Goal: Task Accomplishment & Management: Use online tool/utility

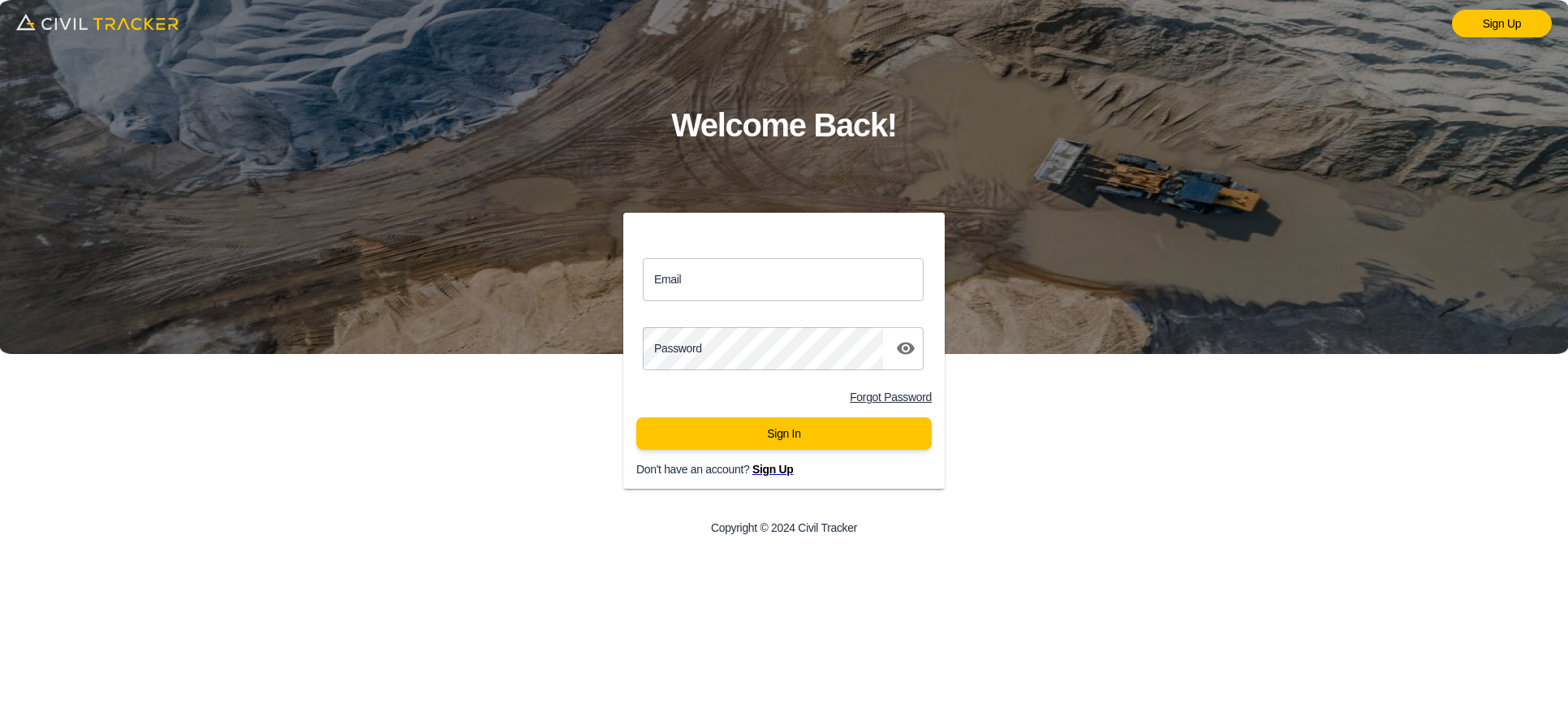
click at [888, 253] on div "Email Email" at bounding box center [784, 280] width 321 height 56
paste input "lucas.musilek@gmail.com"
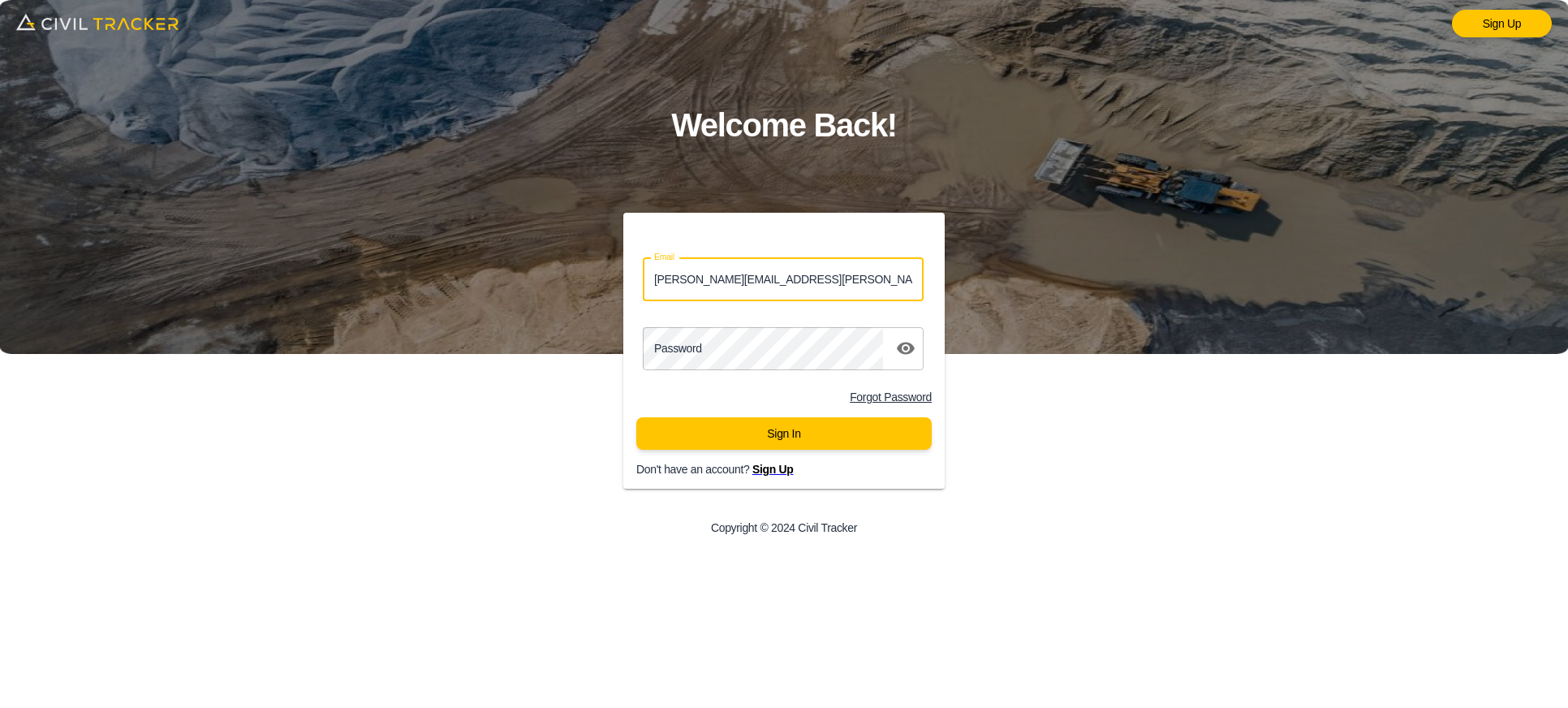
type input "lucas.musilek@gmail.com"
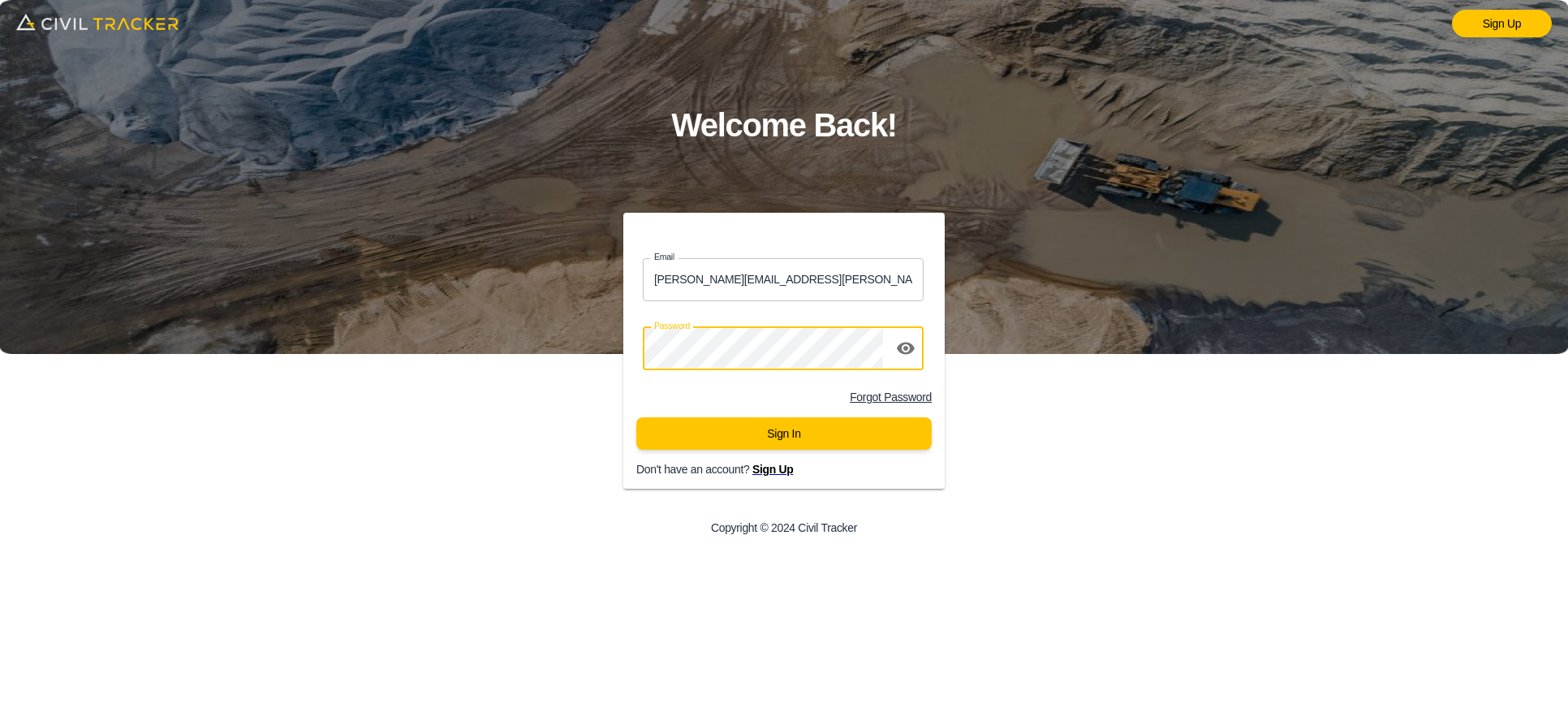
click at [784, 433] on button "Sign In" at bounding box center [783, 433] width 295 height 32
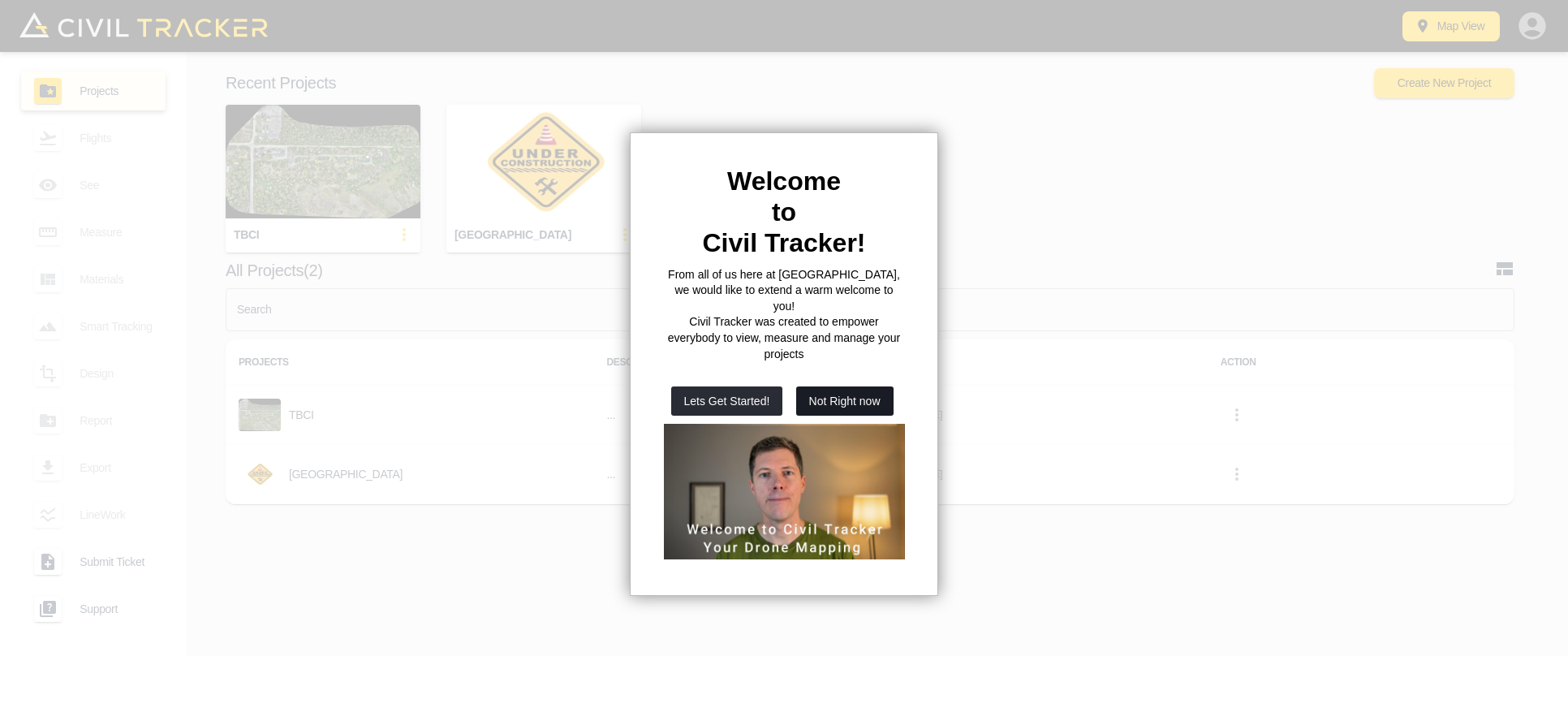
click at [850, 386] on button "Not Right now" at bounding box center [844, 400] width 97 height 29
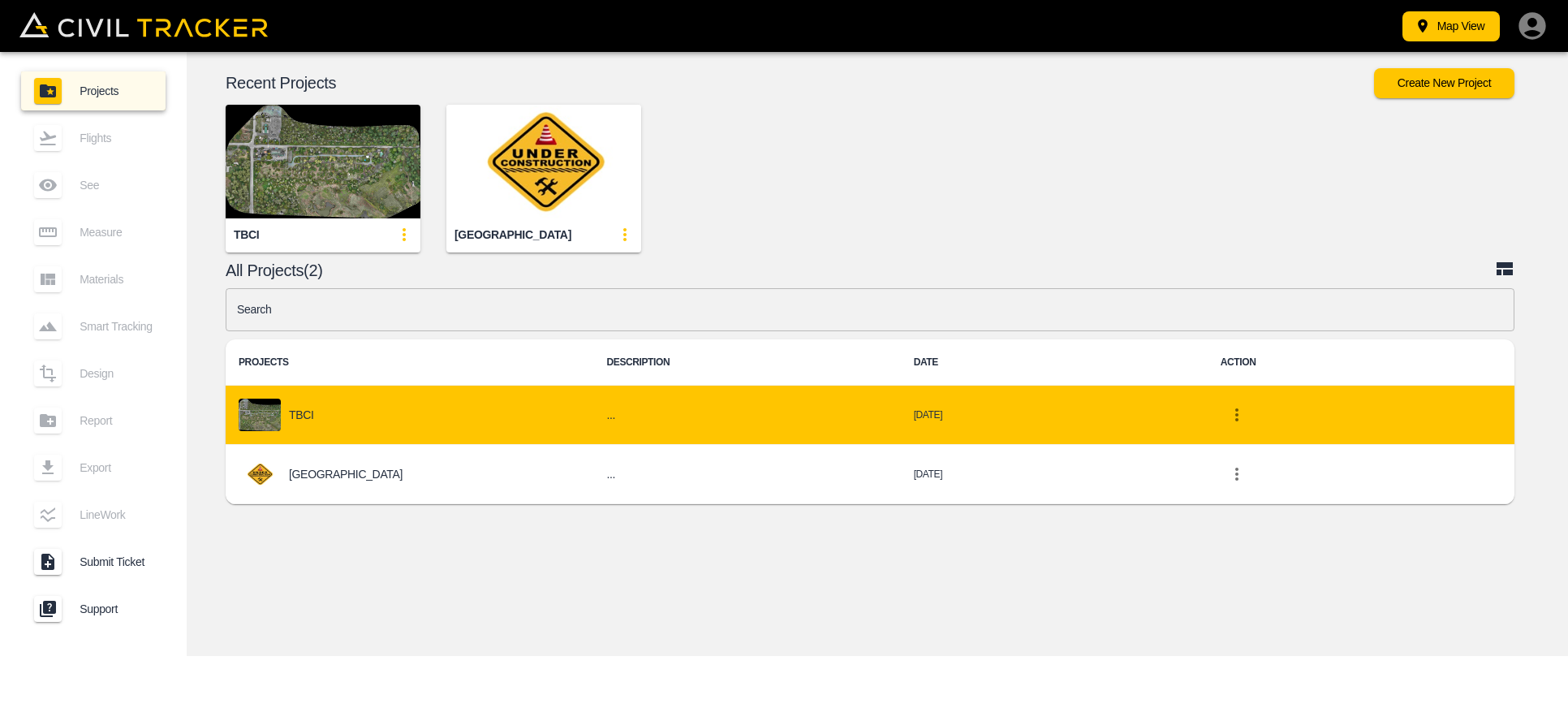
click at [378, 404] on div "TBCI" at bounding box center [409, 414] width 342 height 32
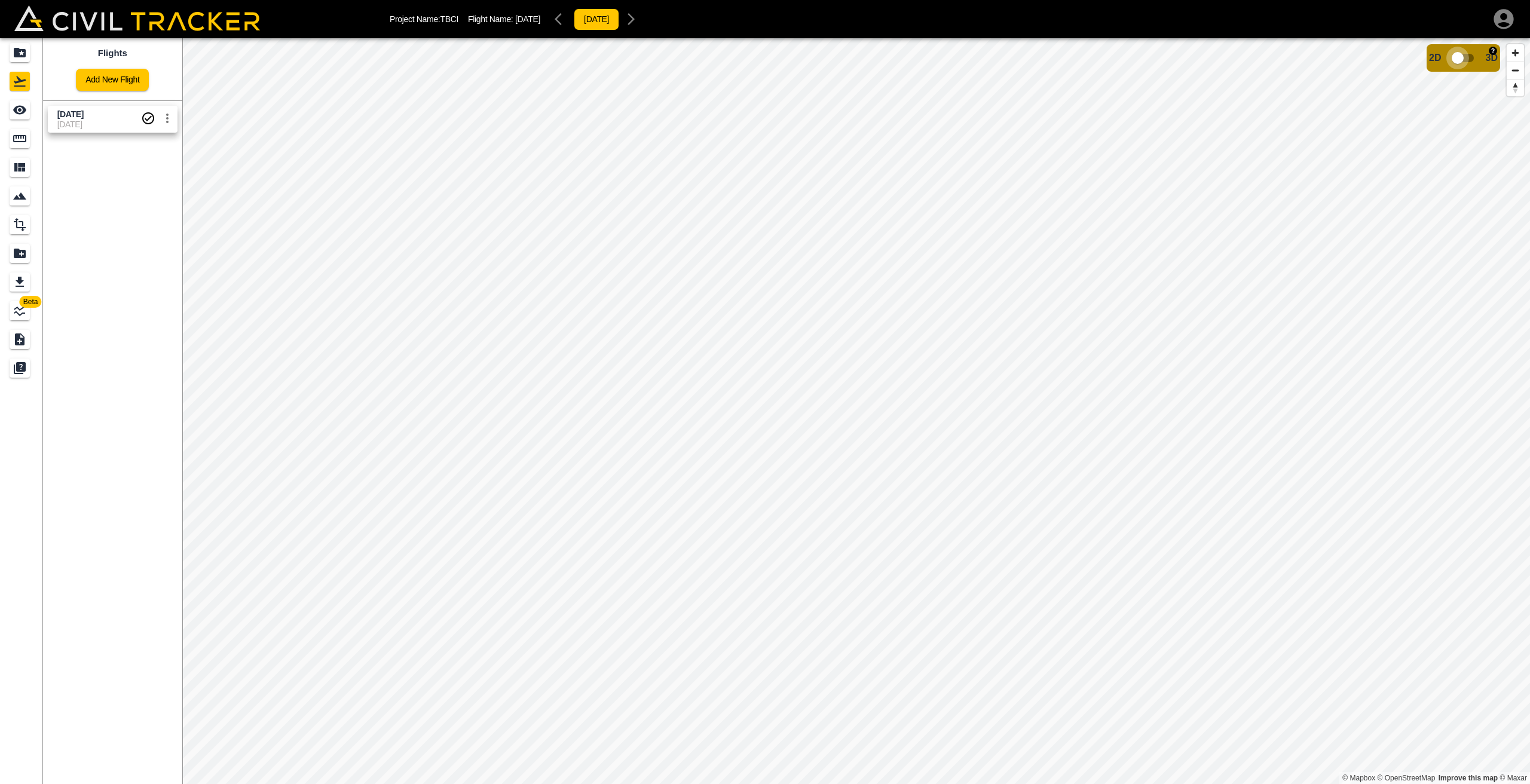
click at [1154, 59] on input "checkbox" at bounding box center [1458, 57] width 68 height 23
click at [23, 141] on icon "Measure" at bounding box center [19, 139] width 14 height 14
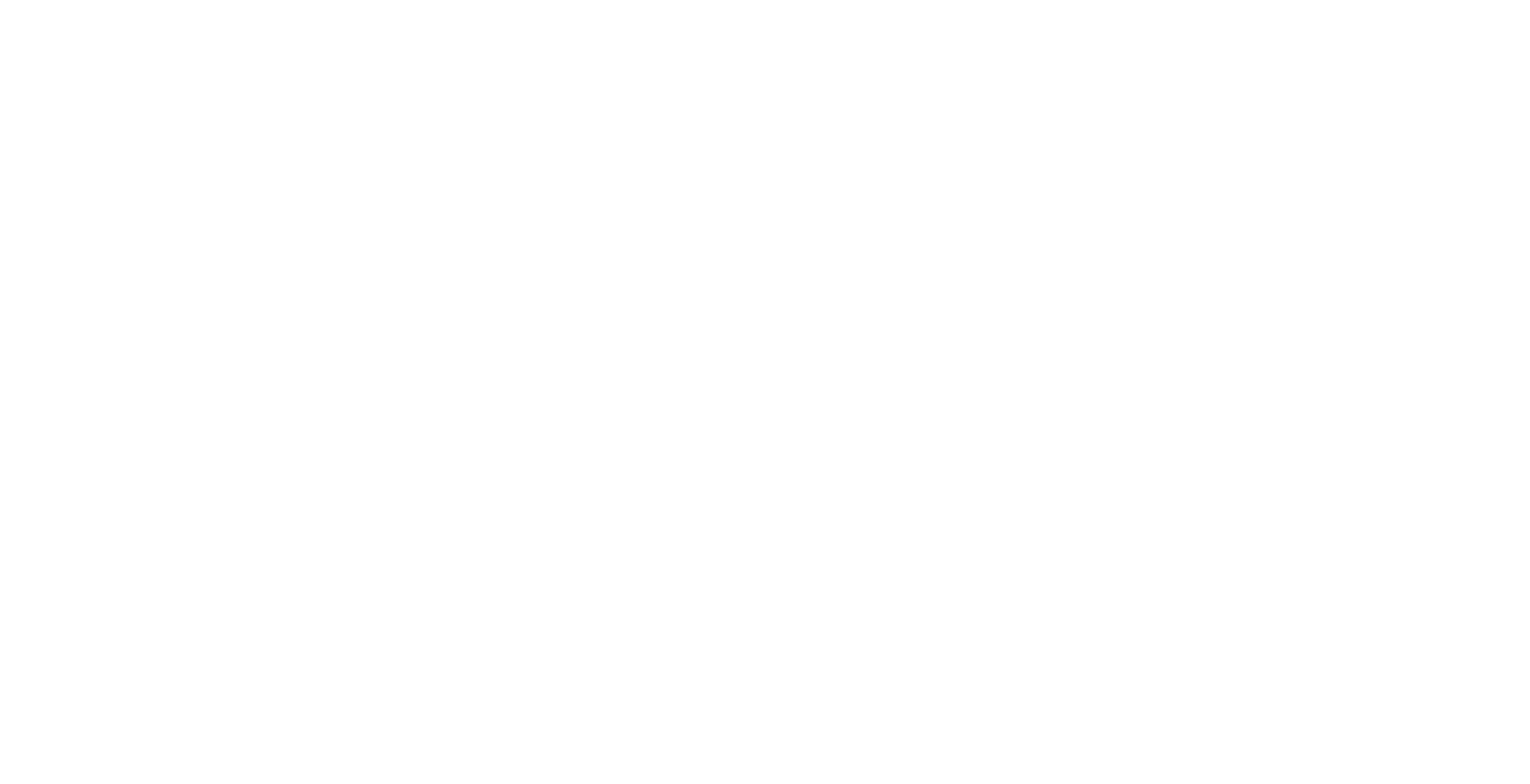
click at [1154, 0] on html at bounding box center [765, 0] width 1530 height 0
click at [992, 0] on html at bounding box center [765, 0] width 1530 height 0
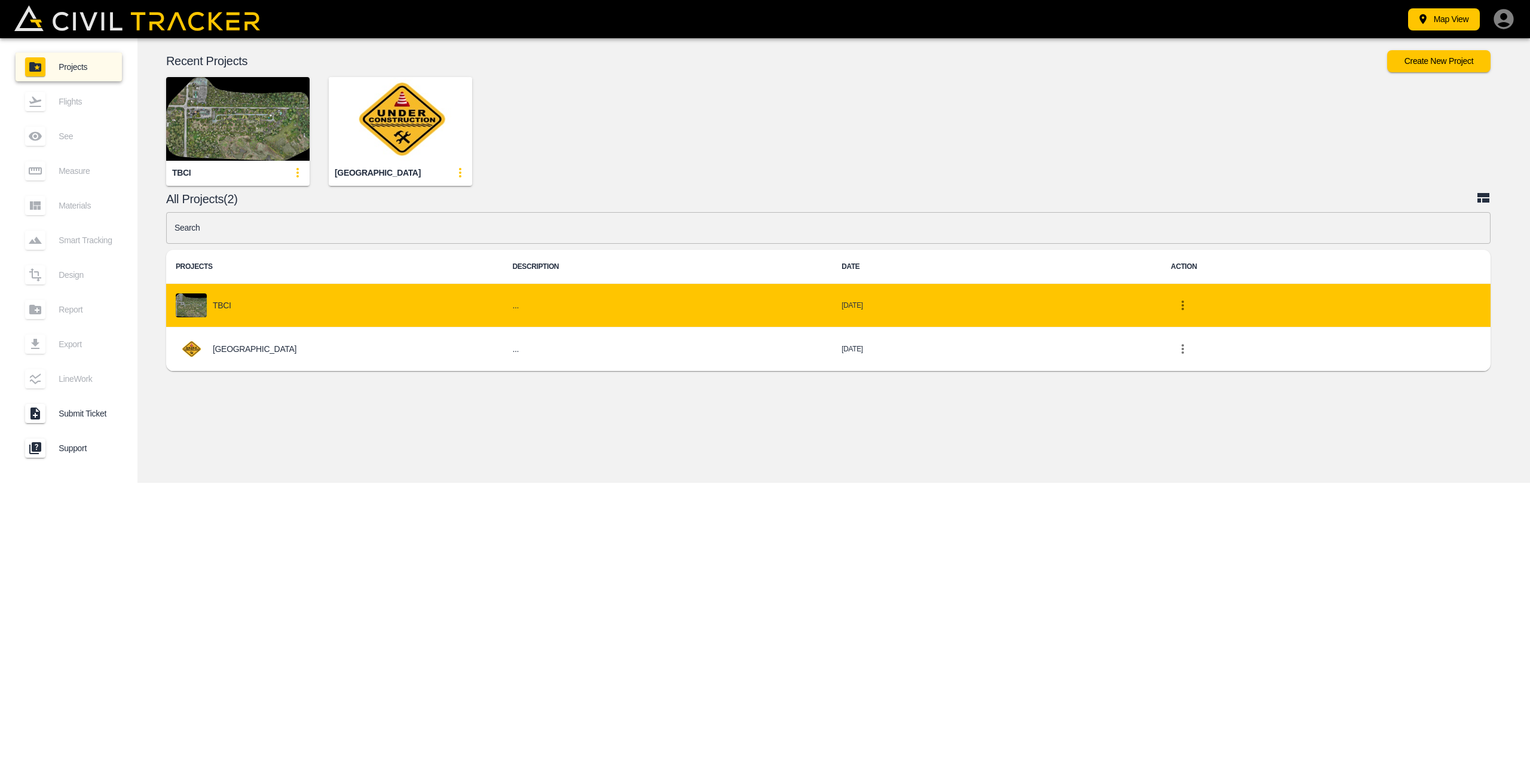
click at [254, 296] on div "TBCI" at bounding box center [334, 305] width 317 height 24
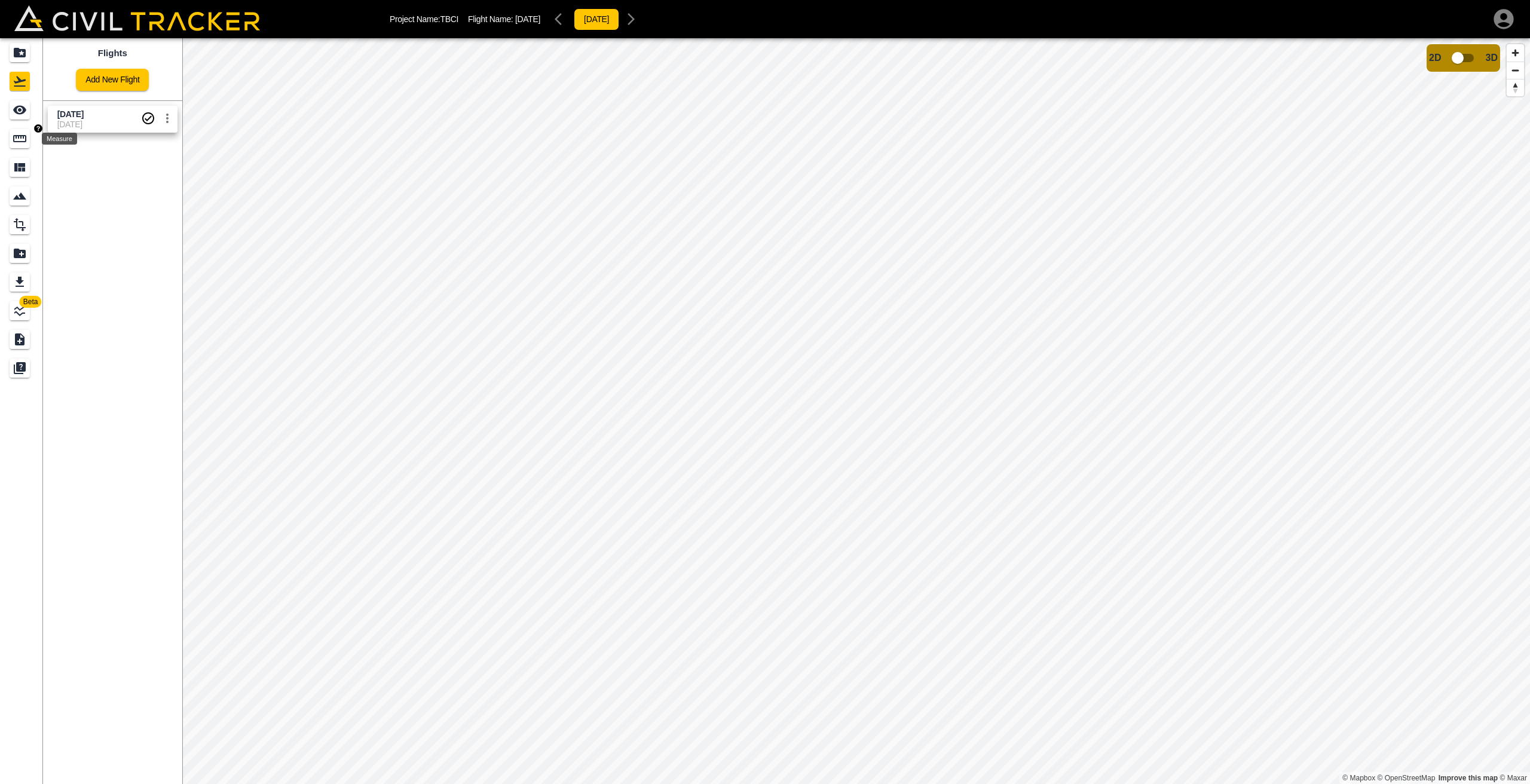
click at [25, 136] on icon "Measure" at bounding box center [19, 138] width 13 height 7
click at [67, 78] on icon "button" at bounding box center [60, 76] width 14 height 14
click at [65, 113] on p "Polyline" at bounding box center [57, 114] width 28 height 10
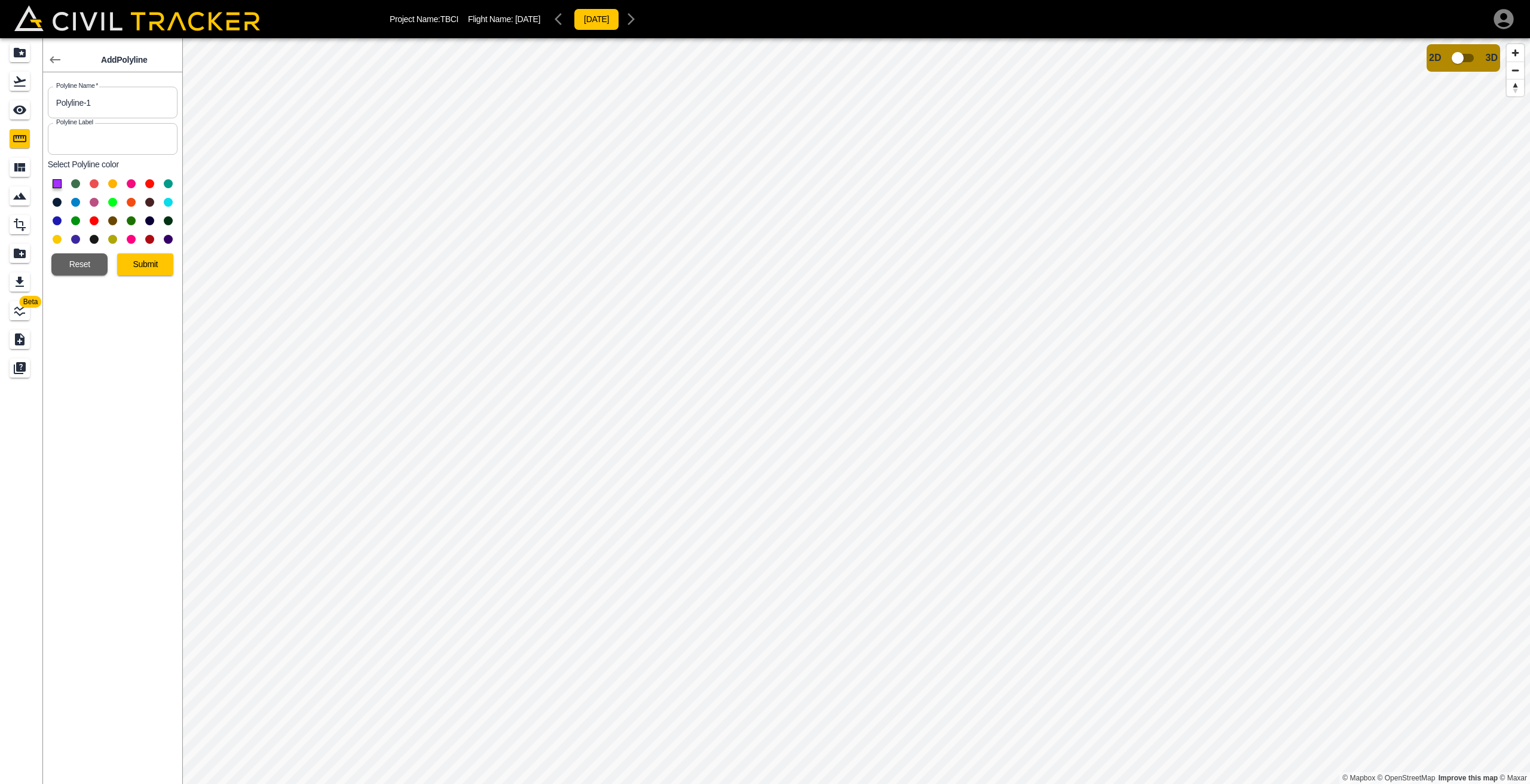
click at [74, 185] on button at bounding box center [75, 184] width 9 height 9
click at [143, 264] on button "Submit" at bounding box center [145, 264] width 56 height 22
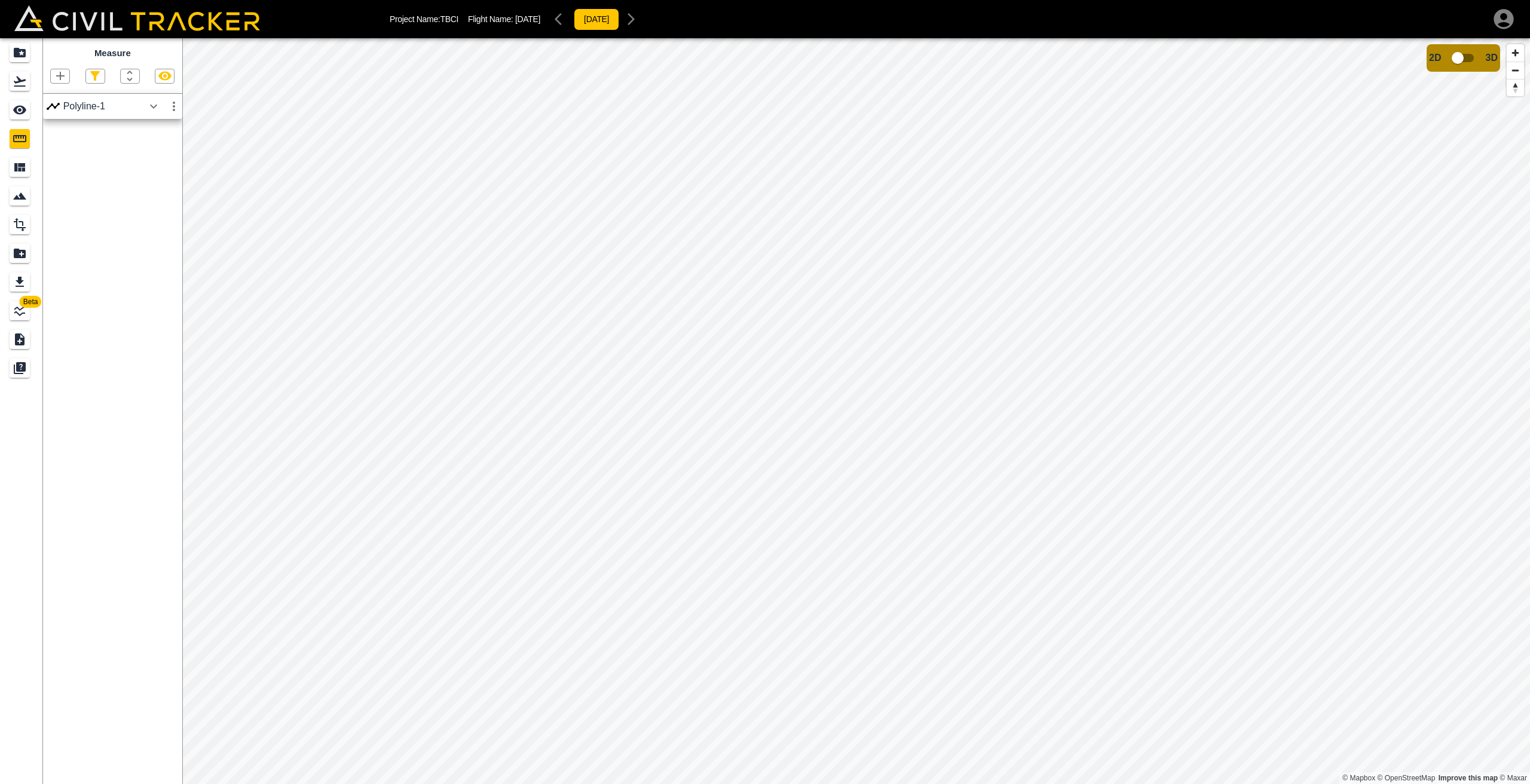
click at [113, 101] on div "Polyline-1" at bounding box center [103, 106] width 80 height 11
click at [154, 106] on icon "button" at bounding box center [154, 106] width 14 height 14
click at [163, 77] on icon "button" at bounding box center [165, 76] width 14 height 14
click at [165, 75] on icon "button" at bounding box center [165, 76] width 14 height 14
click at [175, 101] on icon "button" at bounding box center [174, 106] width 14 height 14
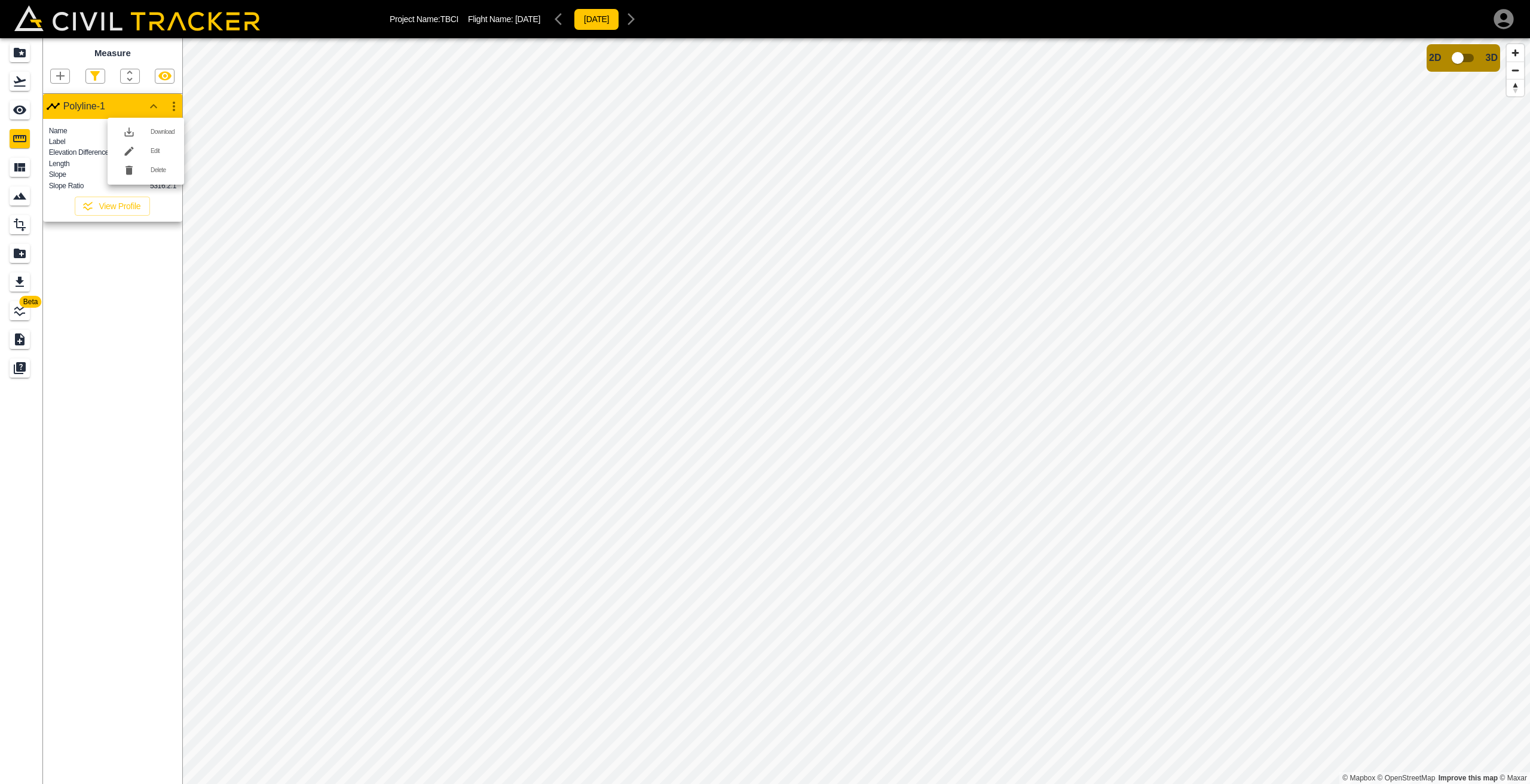
click at [166, 175] on li "Delete" at bounding box center [146, 170] width 77 height 19
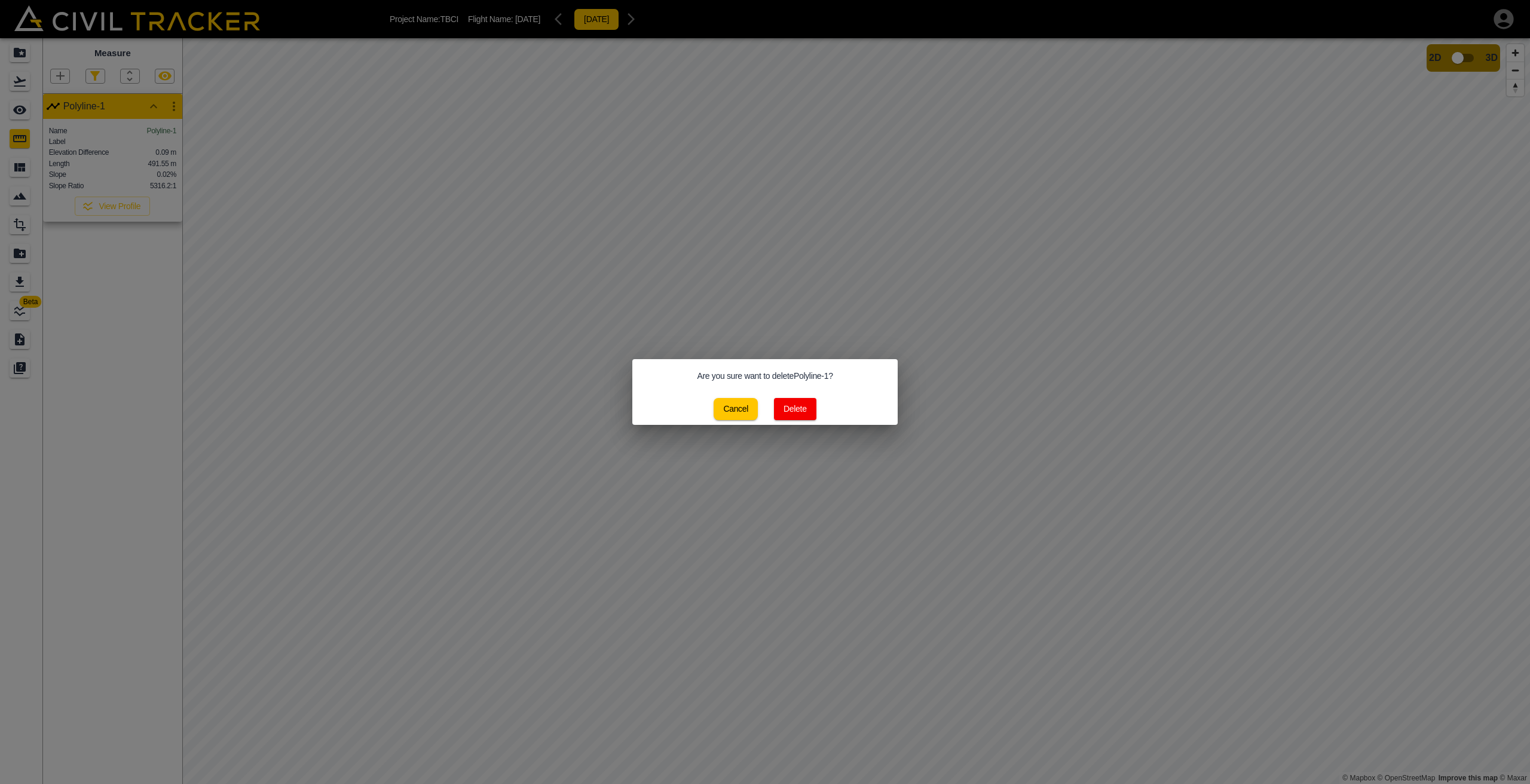
click at [808, 396] on div "Cancel Delete" at bounding box center [764, 409] width 265 height 32
click at [805, 409] on button "Delete" at bounding box center [795, 409] width 43 height 22
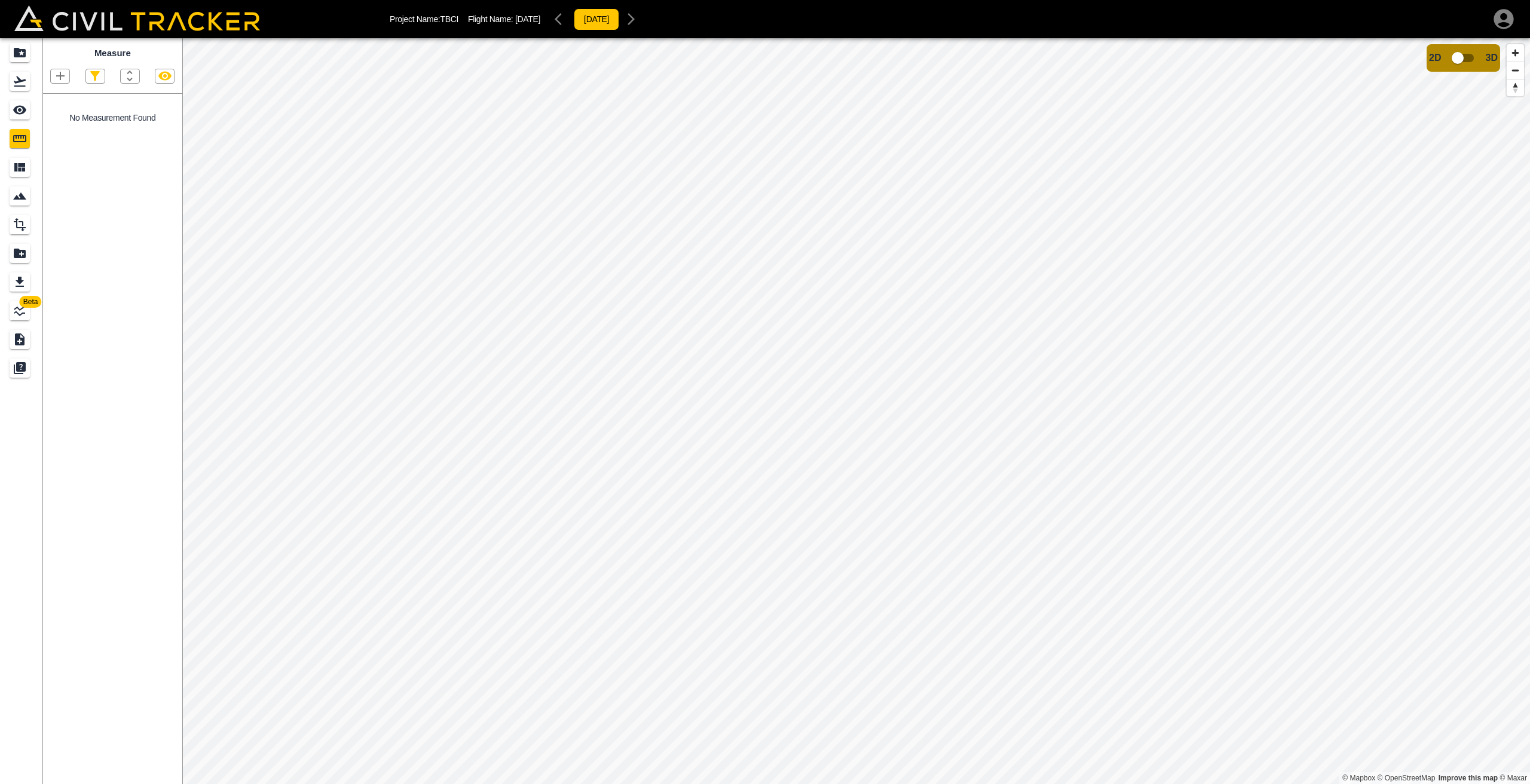
click at [61, 74] on icon "button" at bounding box center [60, 75] width 8 height 8
click at [61, 116] on p "Polyline" at bounding box center [57, 114] width 28 height 10
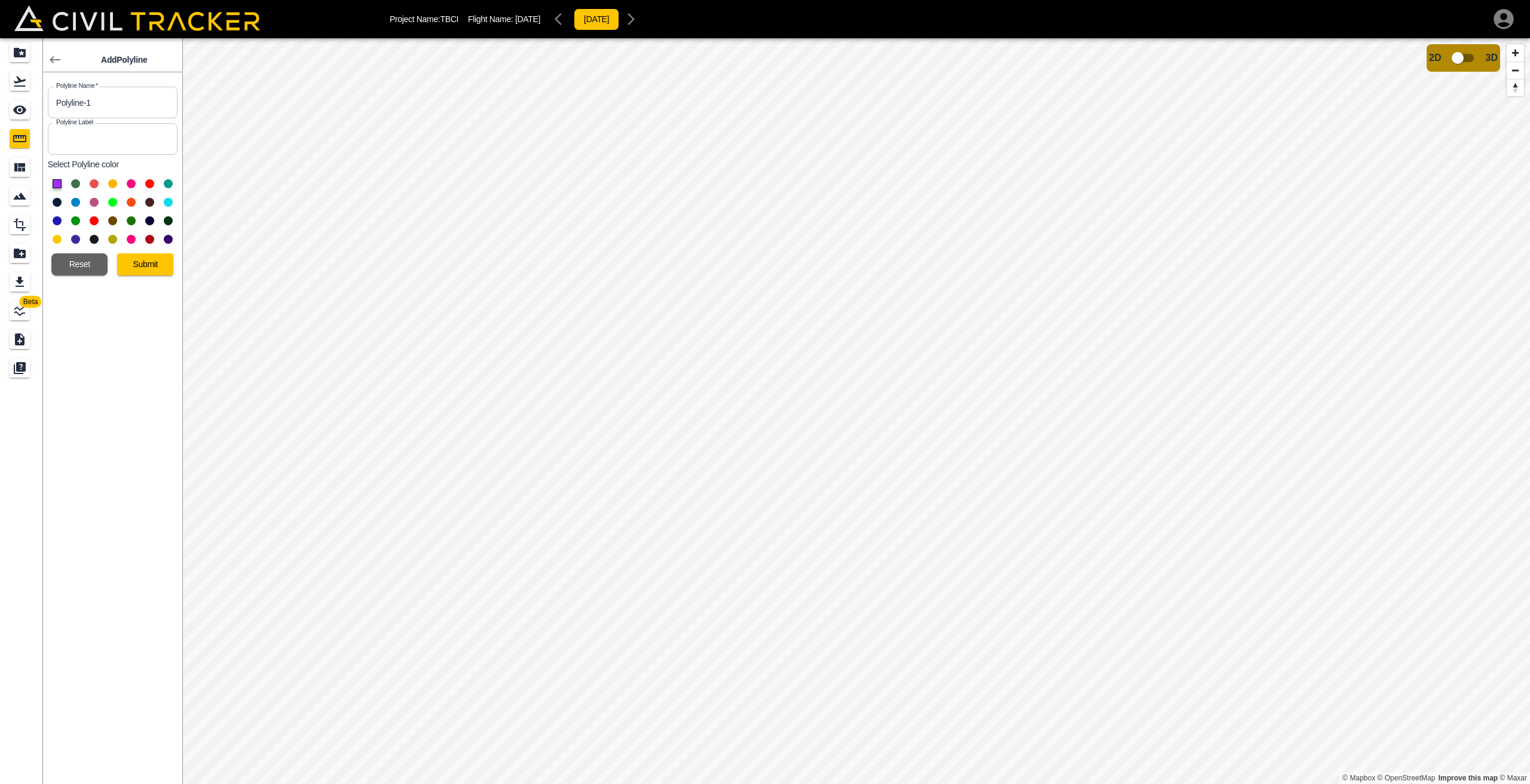
click at [115, 184] on button at bounding box center [113, 184] width 9 height 9
click at [139, 259] on button "Submit" at bounding box center [145, 264] width 56 height 22
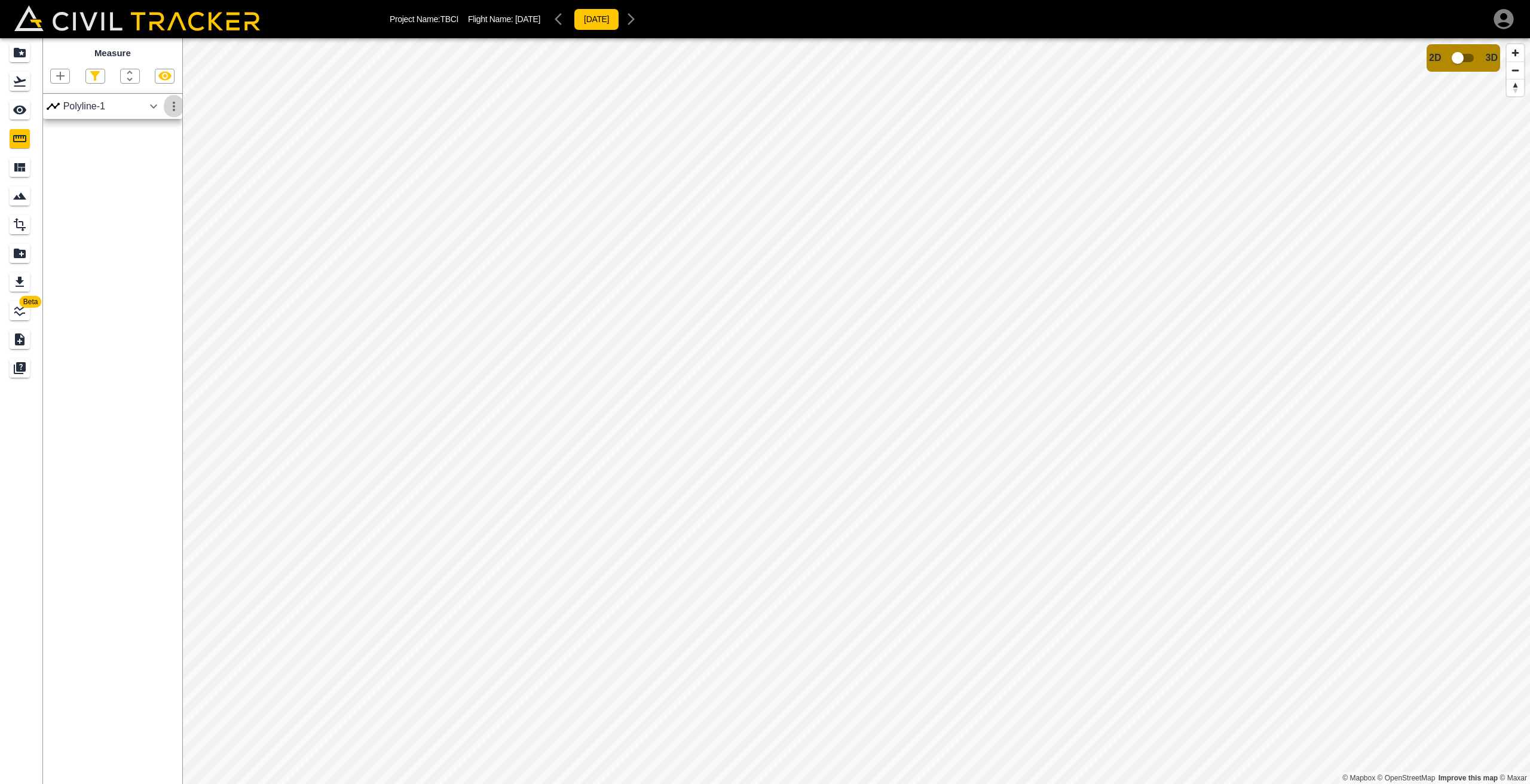
click at [175, 106] on icon "button" at bounding box center [174, 106] width 14 height 14
click at [151, 106] on div at bounding box center [765, 392] width 1530 height 784
click at [151, 108] on icon "button" at bounding box center [152, 106] width 7 height 4
click at [121, 209] on button "View Profile" at bounding box center [110, 206] width 75 height 19
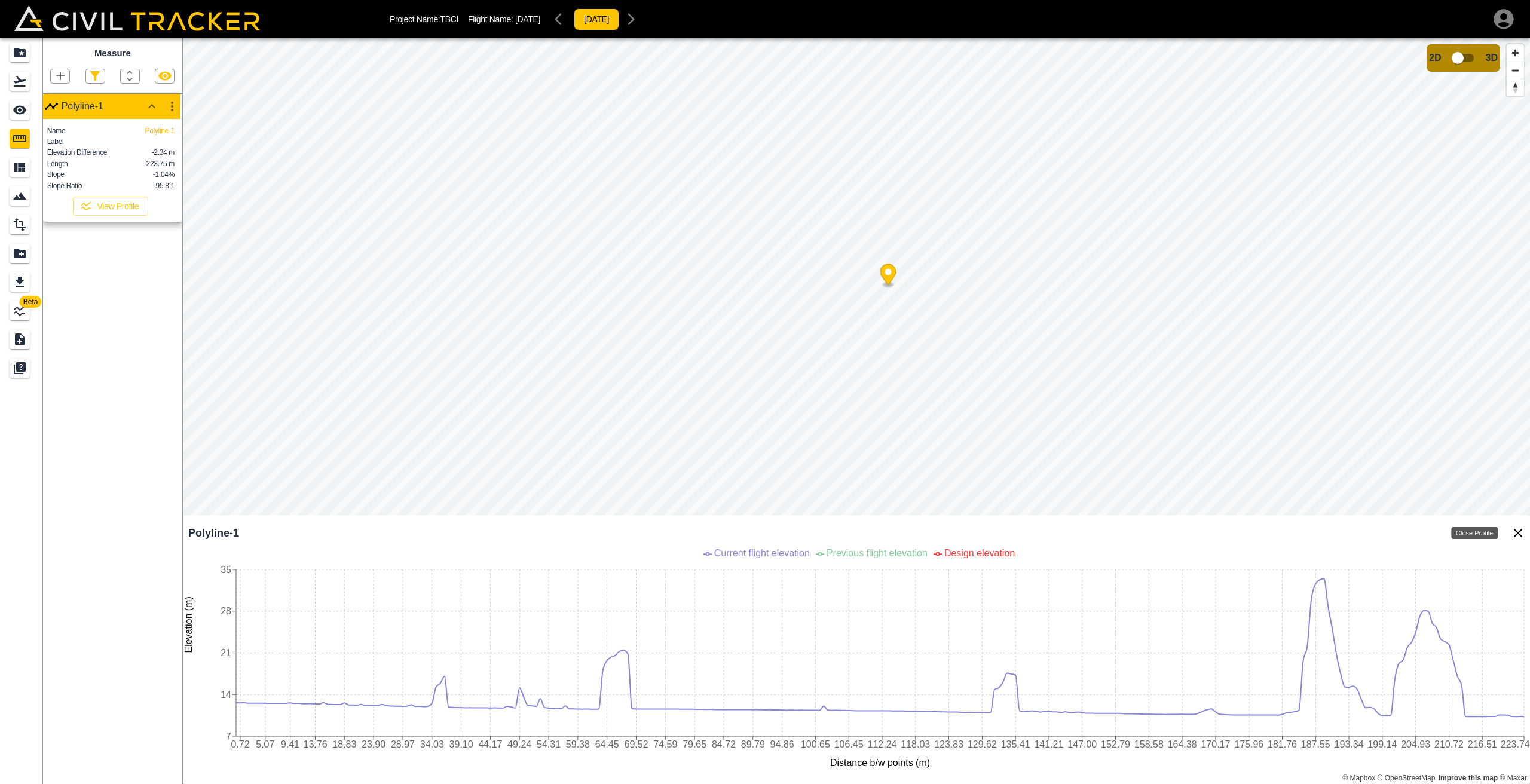
click at [1524, 533] on icon "Close Profile" at bounding box center [1518, 533] width 14 height 14
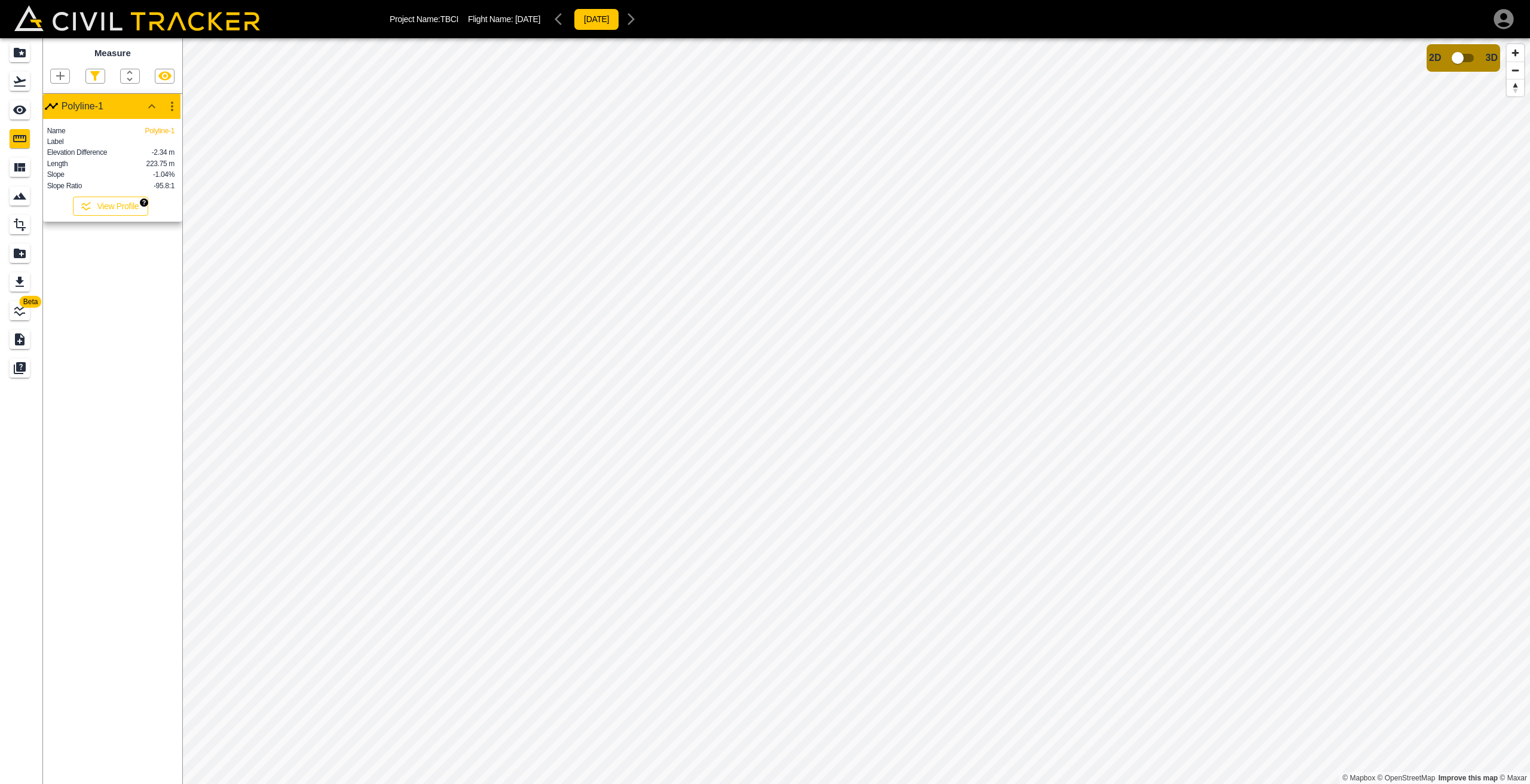
click at [126, 210] on button "View Profile" at bounding box center [110, 206] width 75 height 19
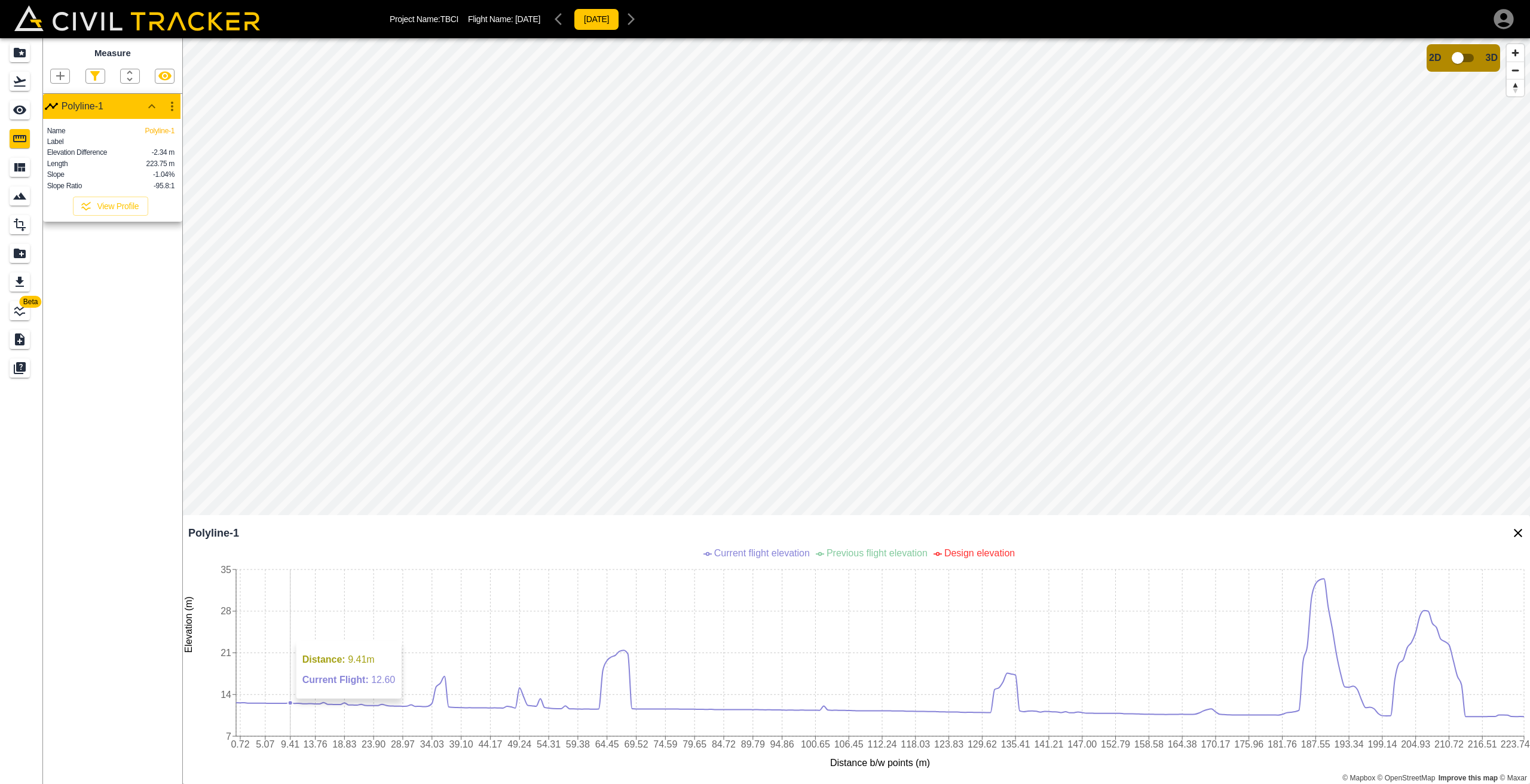
click at [290, 705] on circle at bounding box center [290, 702] width 5 height 5
click at [364, 708] on icon "0.72 5.07 9.41 13.76 18.83 23.90 28.97 34.03 39.10 44.17 49.24 54.31 59.38 64.4…" at bounding box center [857, 664] width 1348 height 239
click at [65, 77] on icon "button" at bounding box center [60, 76] width 14 height 14
click at [59, 111] on p "Polyline" at bounding box center [57, 114] width 28 height 10
click at [1514, 538] on icon "Close Profile" at bounding box center [1518, 533] width 14 height 14
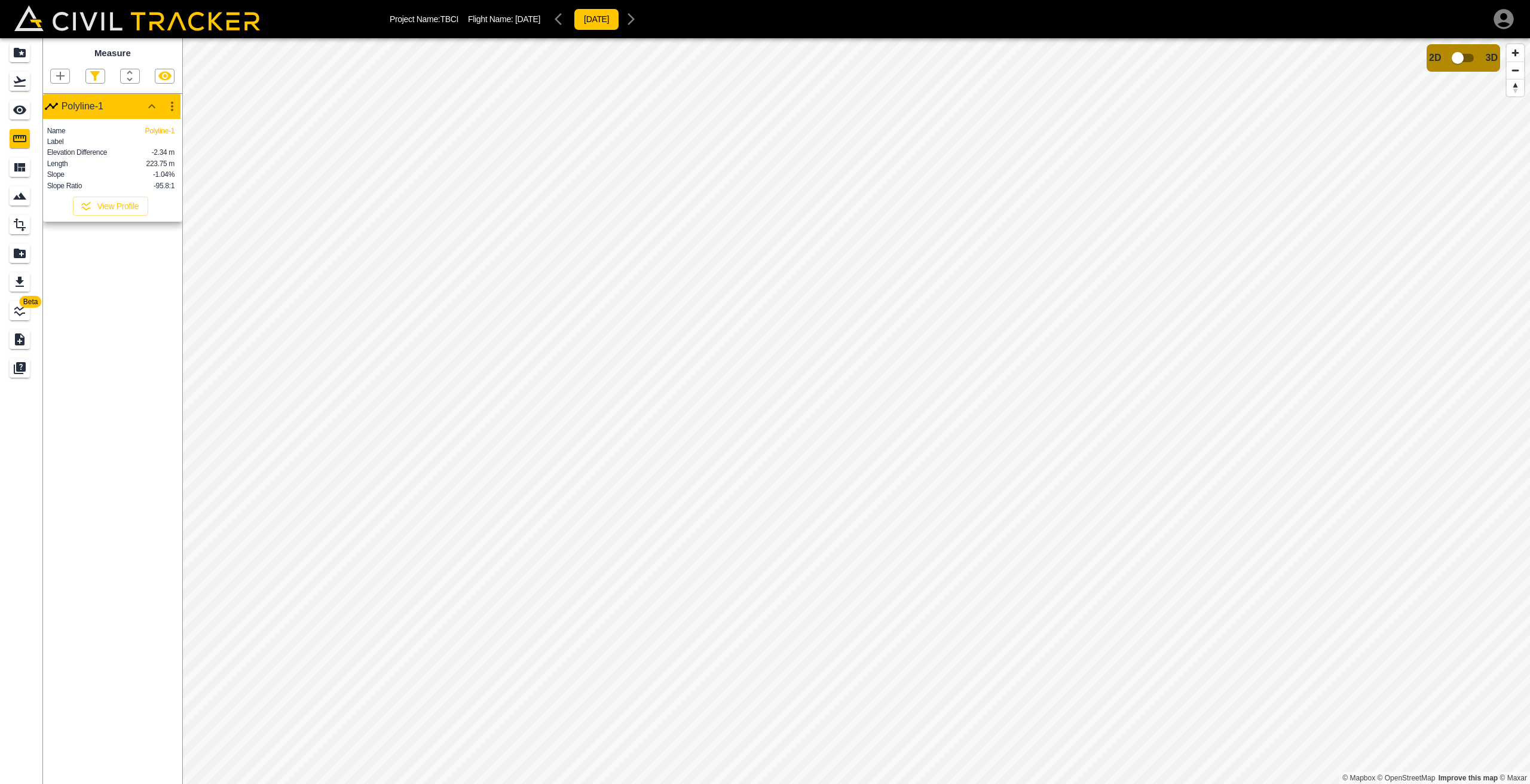
click at [60, 76] on icon "button" at bounding box center [60, 75] width 8 height 8
click at [52, 110] on p "Polyline" at bounding box center [57, 114] width 28 height 10
click at [151, 107] on icon "button" at bounding box center [152, 106] width 14 height 14
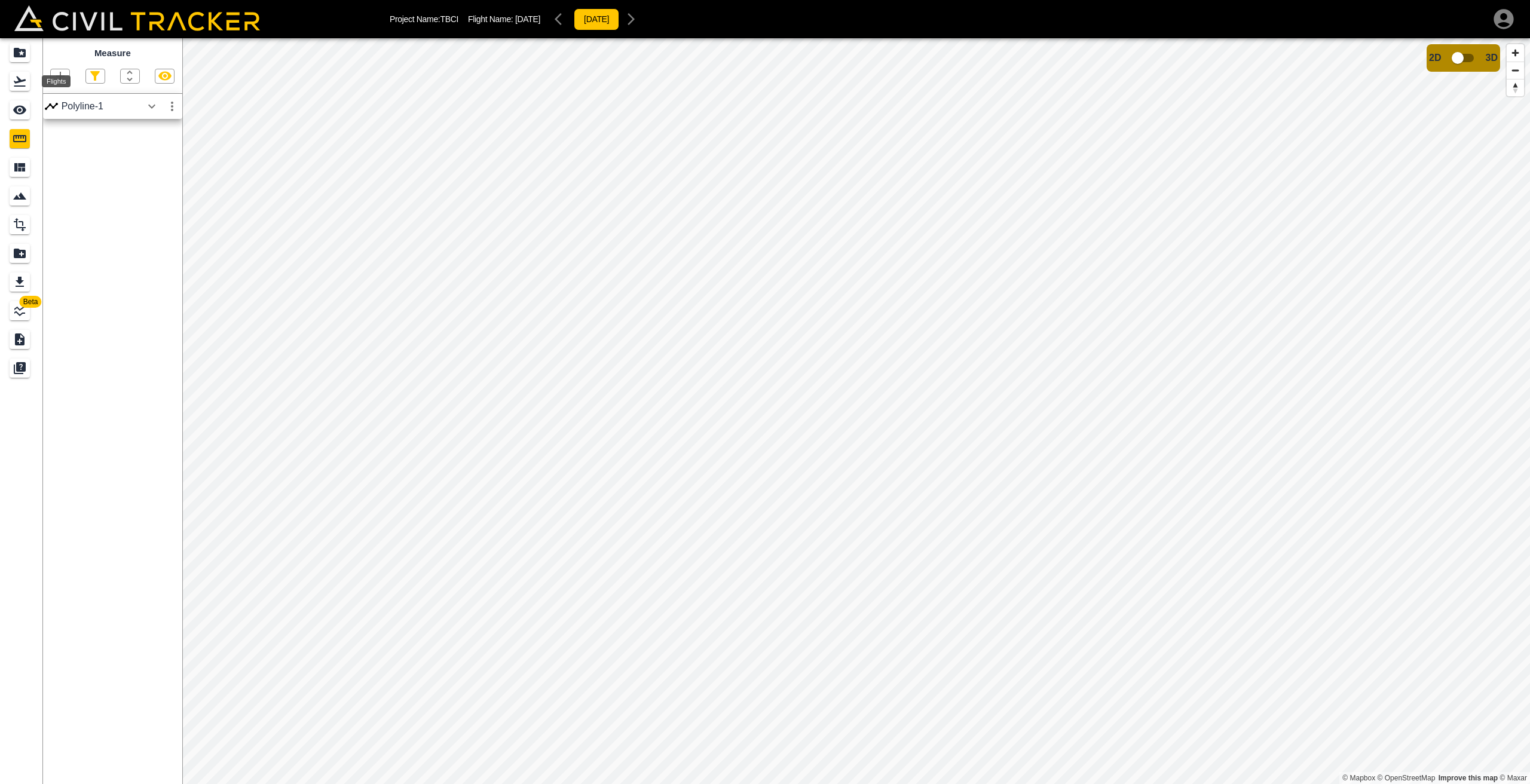
click at [59, 78] on div "Flights" at bounding box center [56, 81] width 28 height 12
click at [14, 168] on icon "Materials" at bounding box center [19, 167] width 14 height 14
click at [18, 141] on icon "Measure" at bounding box center [19, 138] width 13 height 7
click at [64, 77] on icon "button" at bounding box center [60, 75] width 8 height 8
click at [63, 112] on p "Polyline" at bounding box center [57, 114] width 28 height 10
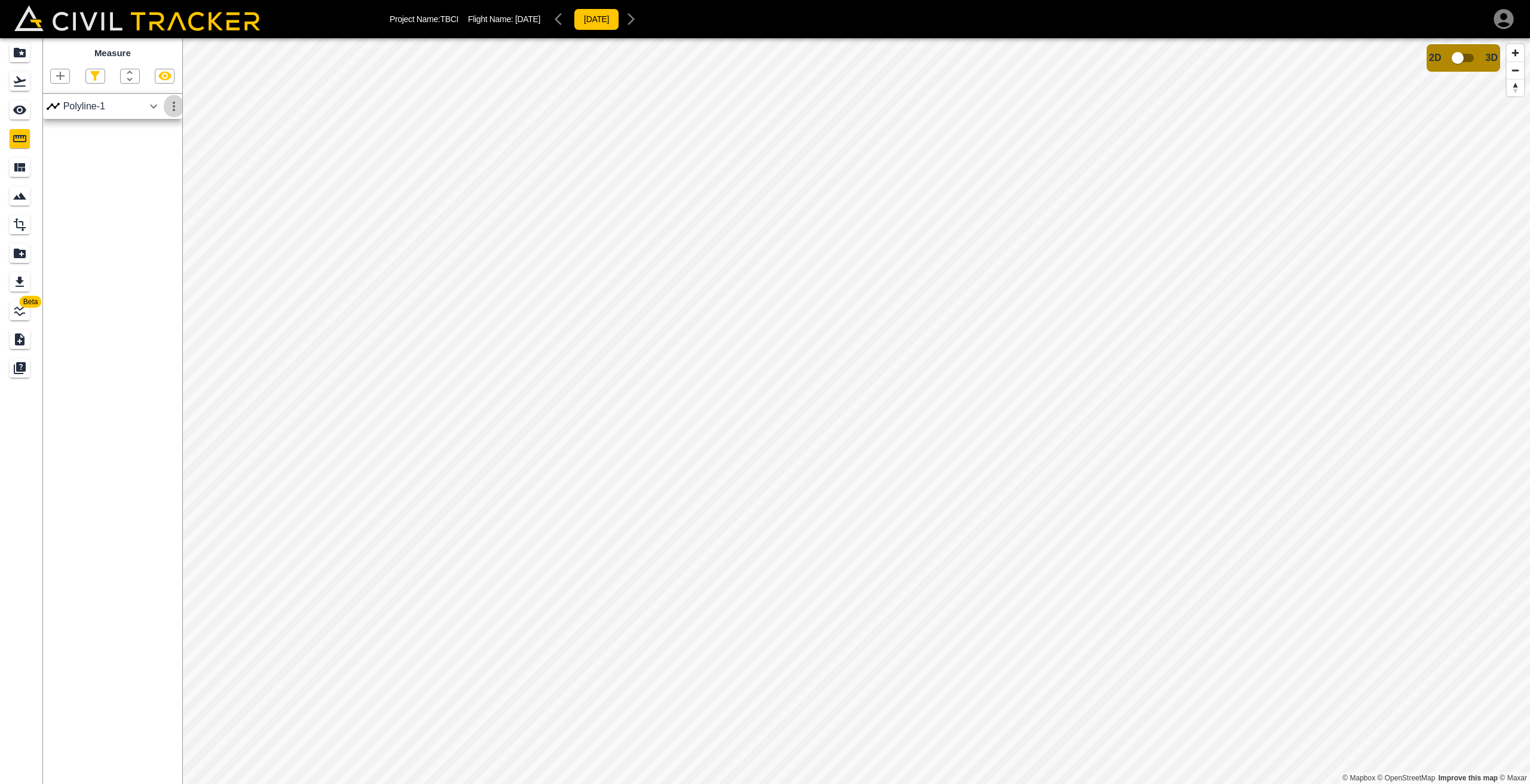
click at [173, 108] on icon "button" at bounding box center [174, 106] width 14 height 14
click at [158, 169] on h6 "Delete" at bounding box center [163, 170] width 24 height 7
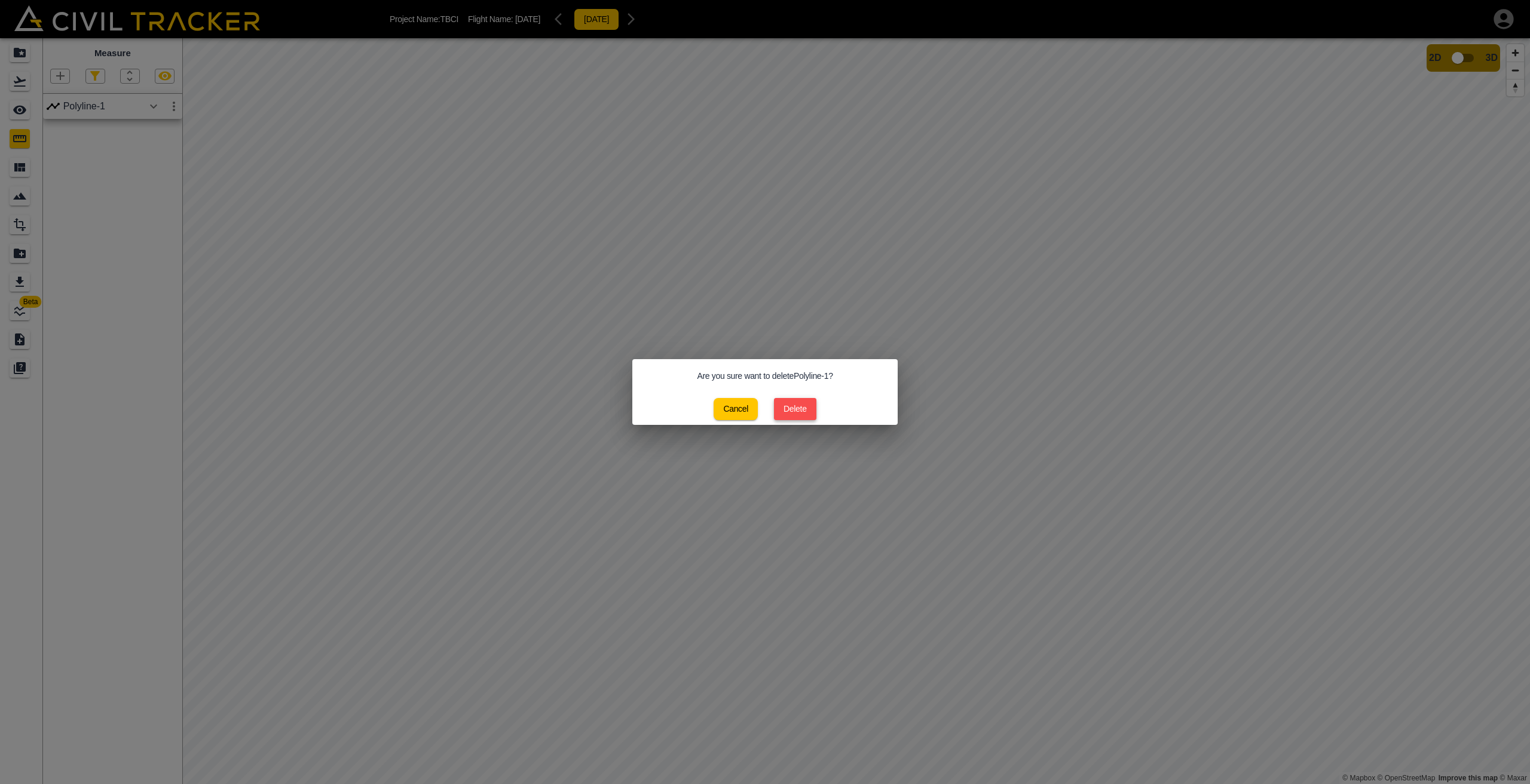
click at [790, 406] on button "Delete" at bounding box center [795, 409] width 43 height 22
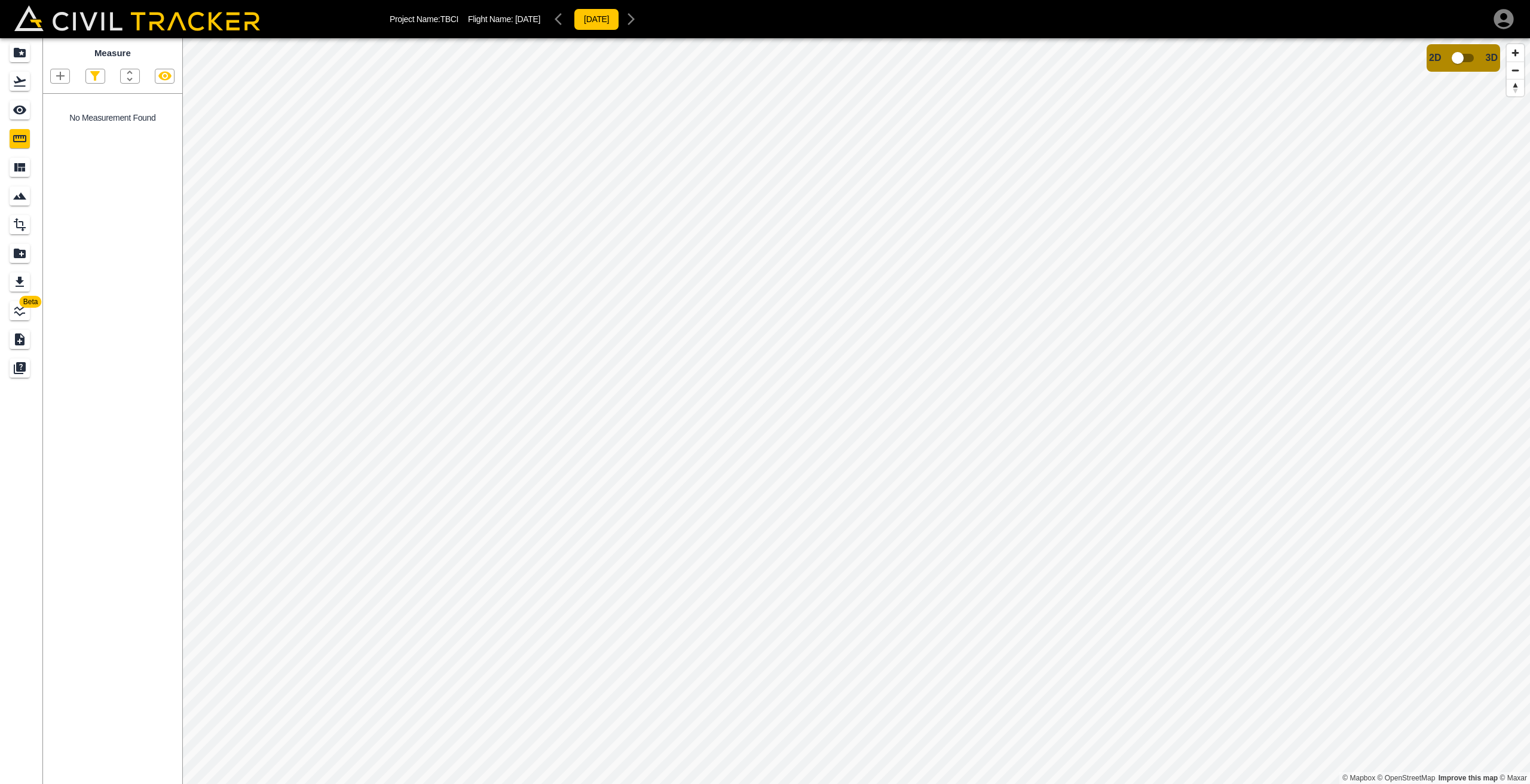
click at [68, 77] on button "button" at bounding box center [60, 75] width 19 height 14
click at [65, 114] on p "Polyline" at bounding box center [57, 114] width 28 height 10
click at [59, 77] on icon "button" at bounding box center [60, 76] width 14 height 14
click at [65, 112] on p "Polyline" at bounding box center [57, 114] width 28 height 10
click at [59, 77] on icon "button" at bounding box center [60, 76] width 14 height 14
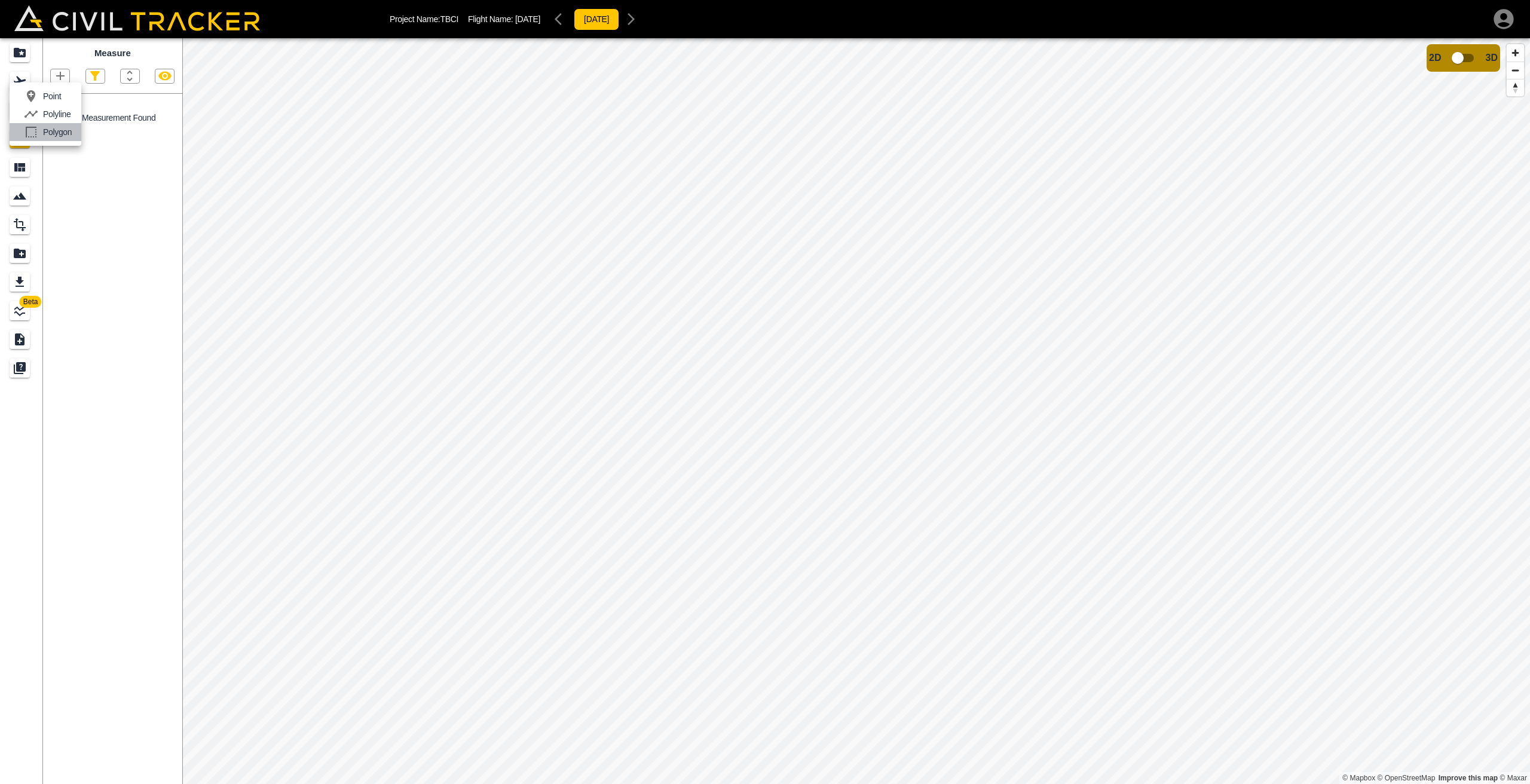
click at [65, 125] on div "Polygon" at bounding box center [46, 132] width 53 height 24
click at [61, 76] on icon "button" at bounding box center [60, 75] width 8 height 8
click at [61, 118] on p "Polyline" at bounding box center [57, 114] width 28 height 10
click at [63, 75] on icon "button" at bounding box center [60, 75] width 8 height 8
click at [55, 107] on div "Polyline" at bounding box center [45, 113] width 52 height 24
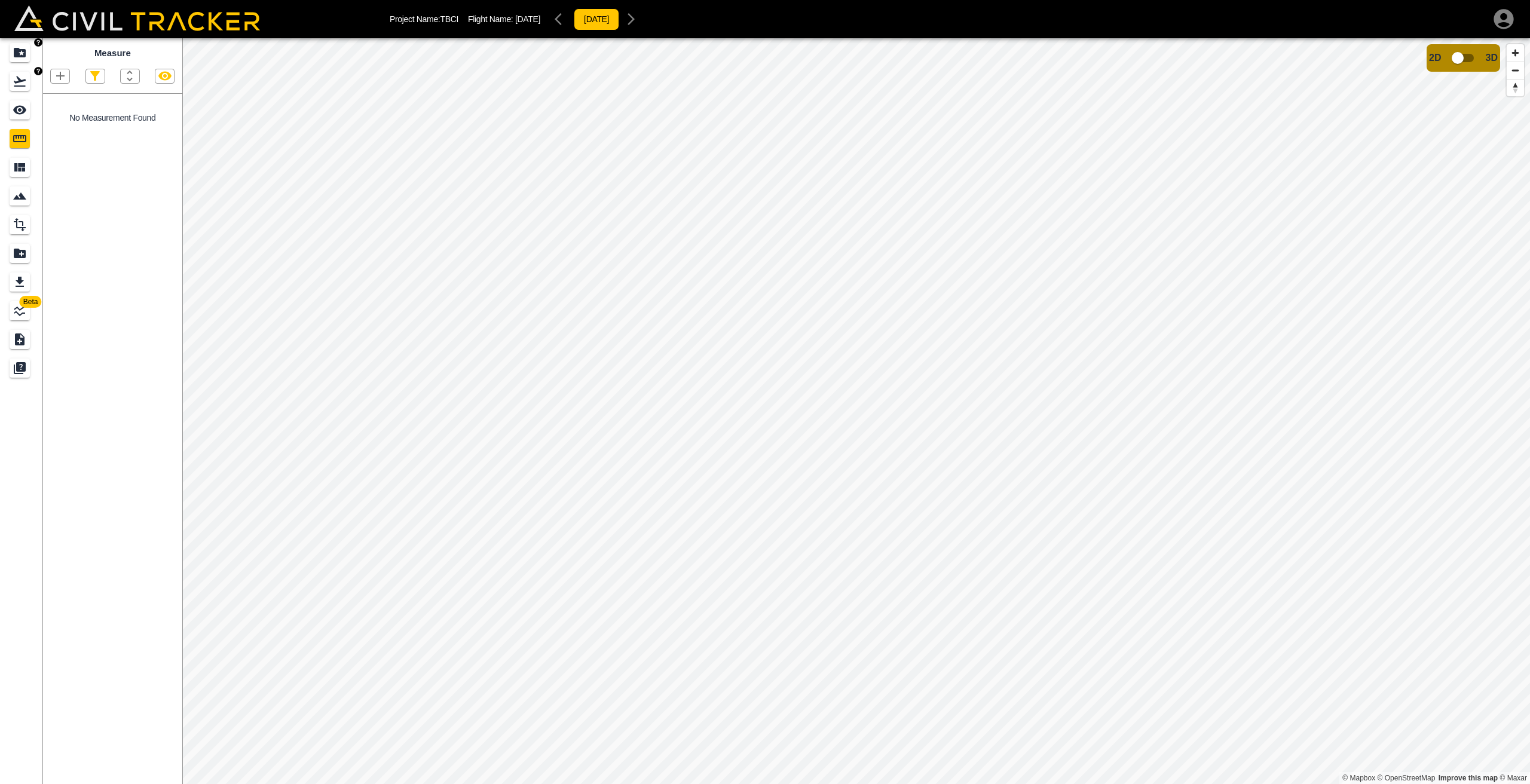
click at [15, 84] on icon "Flights" at bounding box center [19, 81] width 14 height 14
click at [1454, 55] on input "checkbox" at bounding box center [1458, 57] width 68 height 23
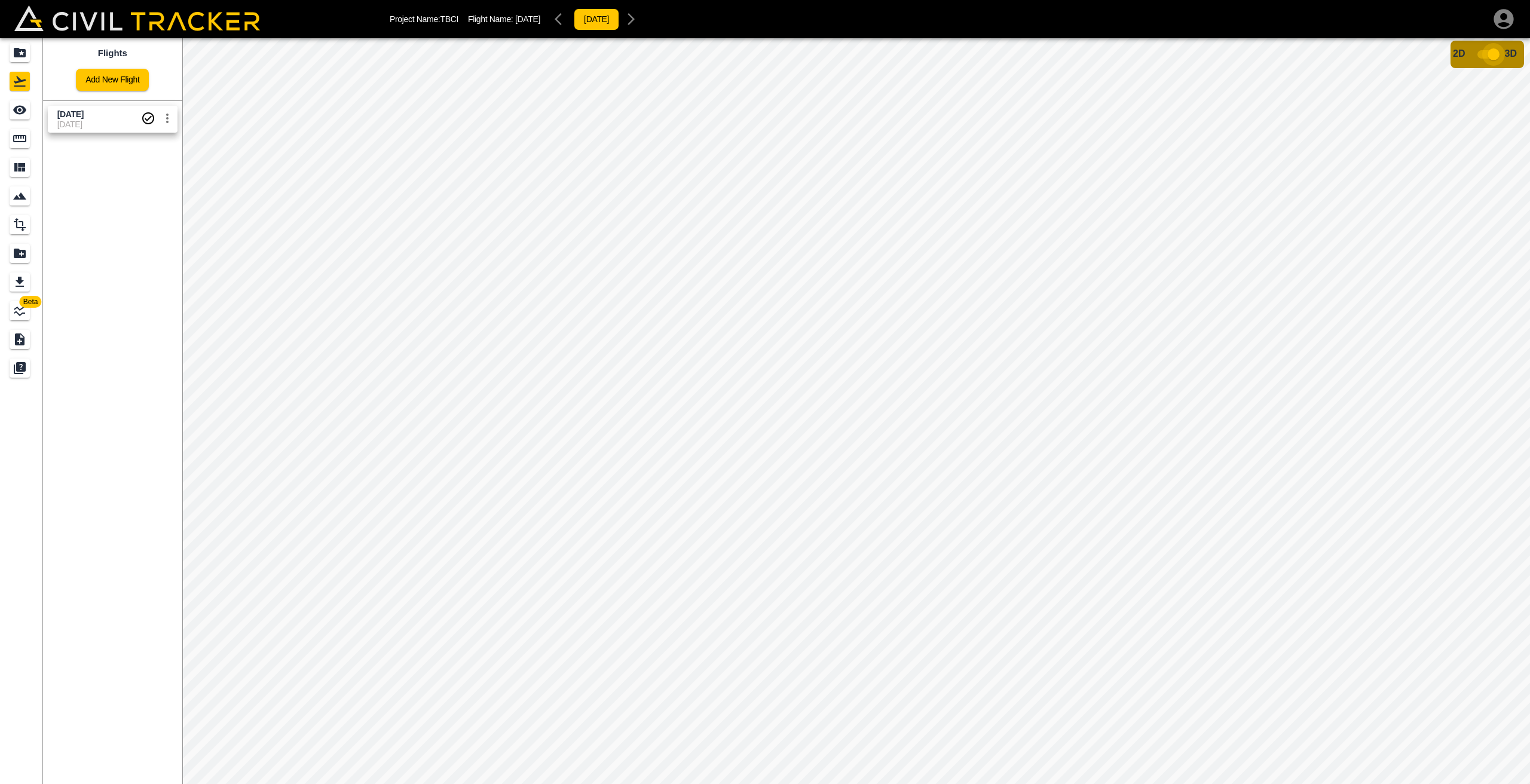
click at [1490, 54] on input "checkbox" at bounding box center [1494, 54] width 68 height 23
click at [19, 135] on icon "Measure" at bounding box center [19, 138] width 13 height 7
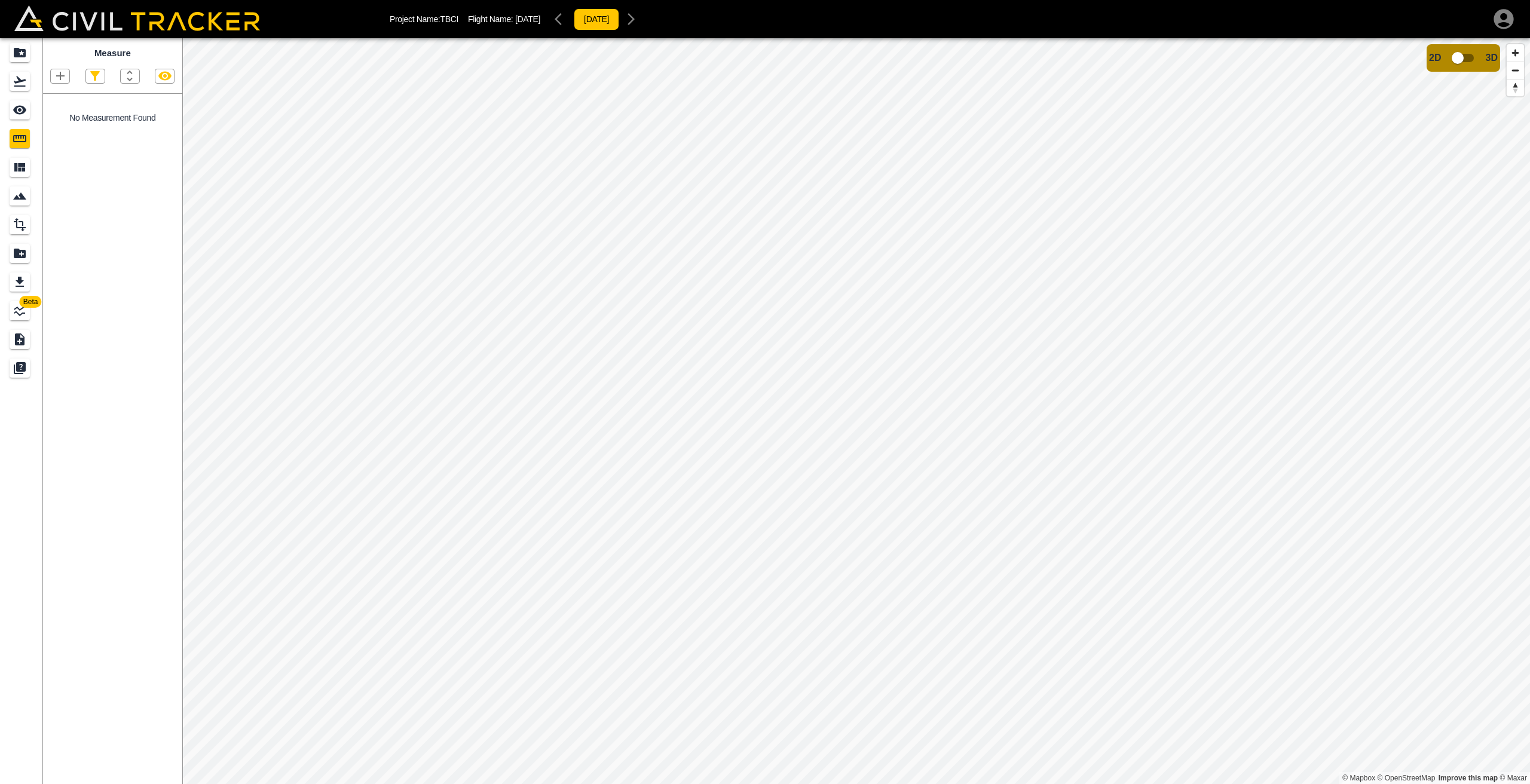
click at [73, 80] on div at bounding box center [113, 76] width 139 height 15
click at [59, 77] on icon "button" at bounding box center [60, 76] width 14 height 14
click at [68, 110] on p "Polyline" at bounding box center [57, 114] width 28 height 10
click at [135, 77] on icon "button" at bounding box center [130, 76] width 14 height 14
click at [167, 53] on div at bounding box center [765, 392] width 1530 height 784
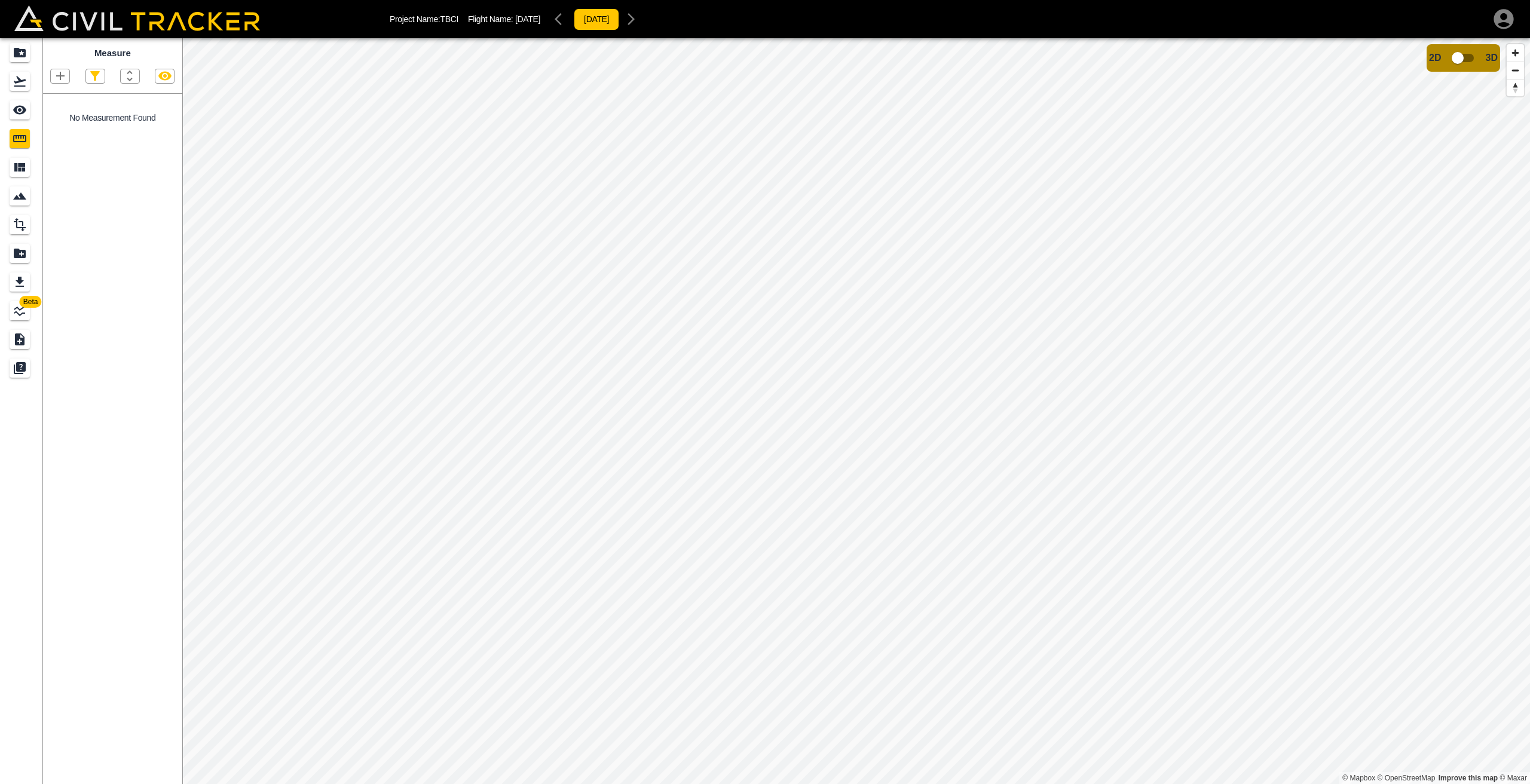
click at [162, 72] on icon "button" at bounding box center [165, 76] width 13 height 9
click at [163, 75] on icon "button" at bounding box center [165, 76] width 13 height 12
click at [61, 75] on icon "button" at bounding box center [60, 75] width 8 height 8
click at [58, 115] on p "Polyline" at bounding box center [57, 114] width 28 height 10
click at [20, 164] on icon "Materials" at bounding box center [19, 167] width 11 height 8
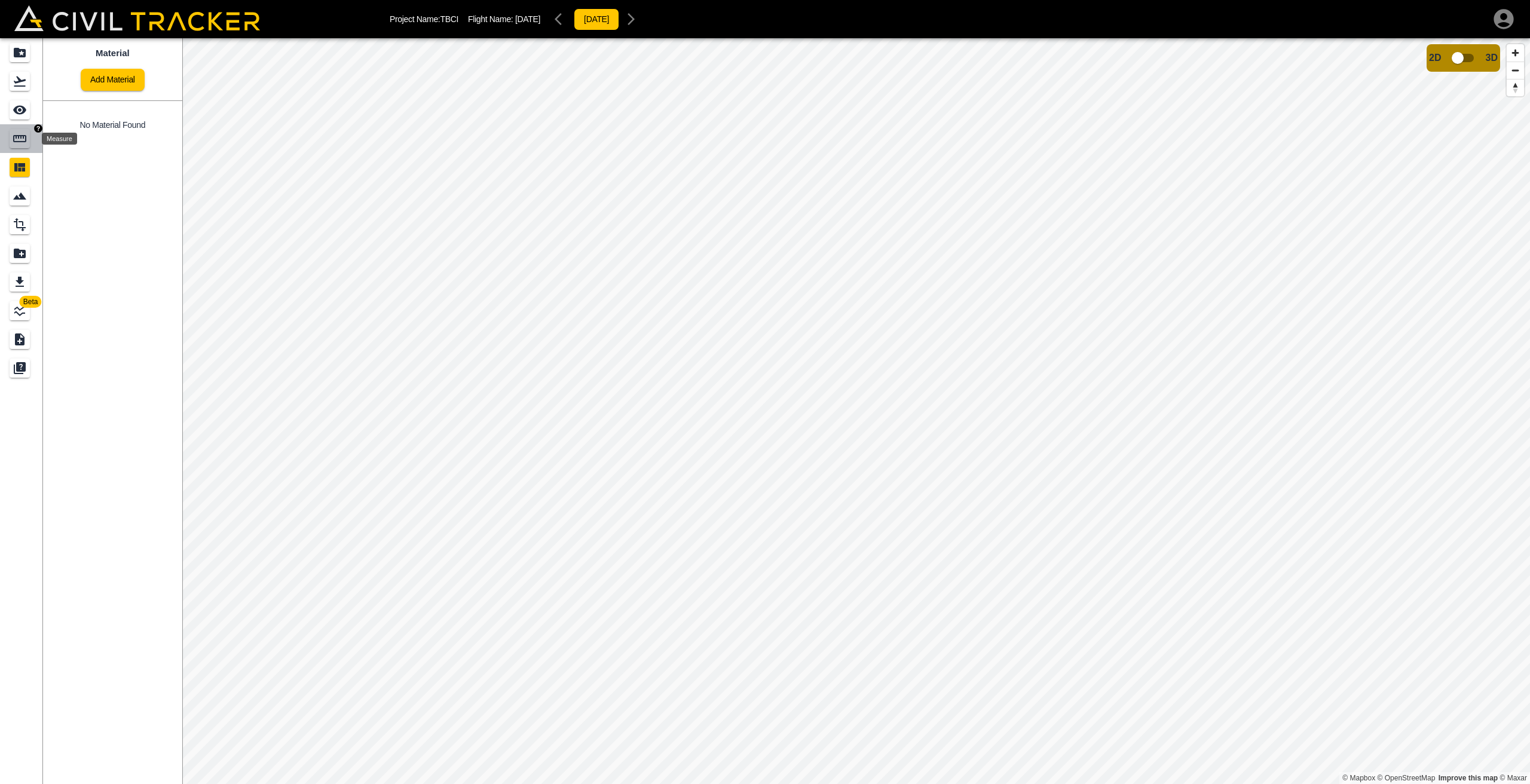
click at [21, 144] on icon "Measure" at bounding box center [19, 139] width 14 height 14
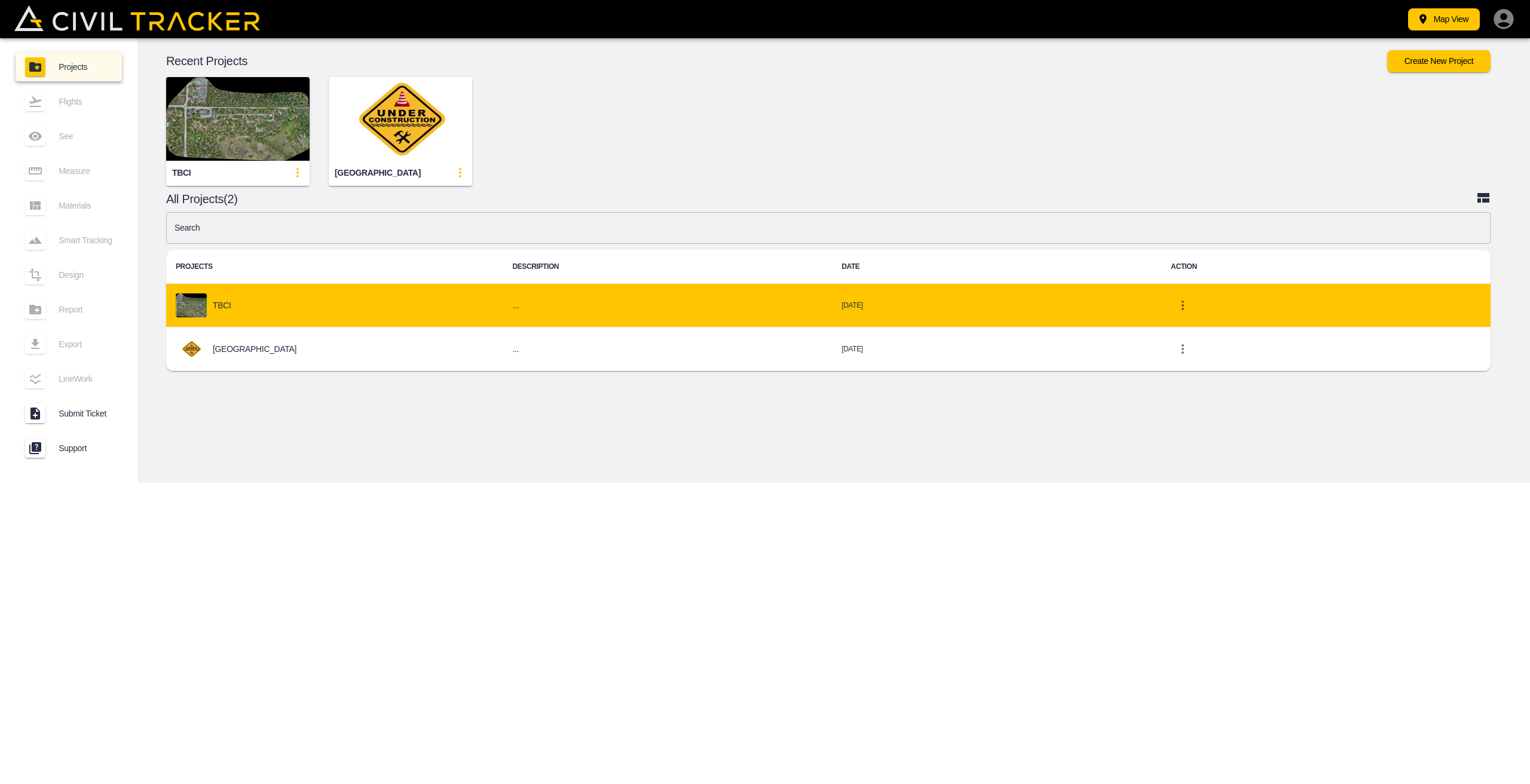
click at [230, 303] on p "TBCI" at bounding box center [222, 305] width 19 height 10
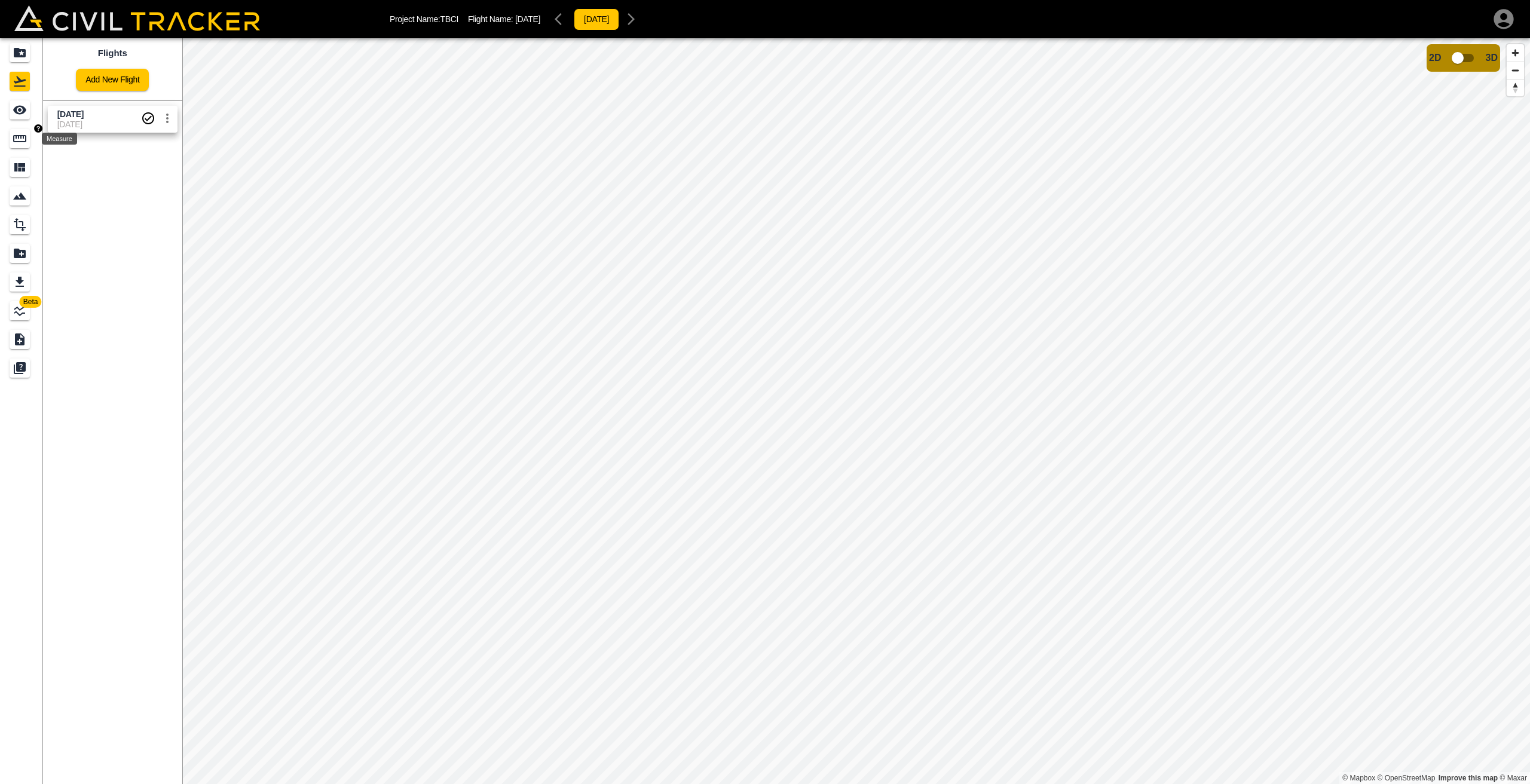
click at [20, 148] on div "Measure" at bounding box center [20, 139] width 21 height 19
click at [59, 70] on icon "button" at bounding box center [60, 76] width 14 height 14
click at [53, 116] on p "Polyline" at bounding box center [57, 114] width 28 height 10
click at [59, 80] on icon "button" at bounding box center [60, 76] width 14 height 14
click at [49, 110] on p "Polyline" at bounding box center [57, 114] width 28 height 10
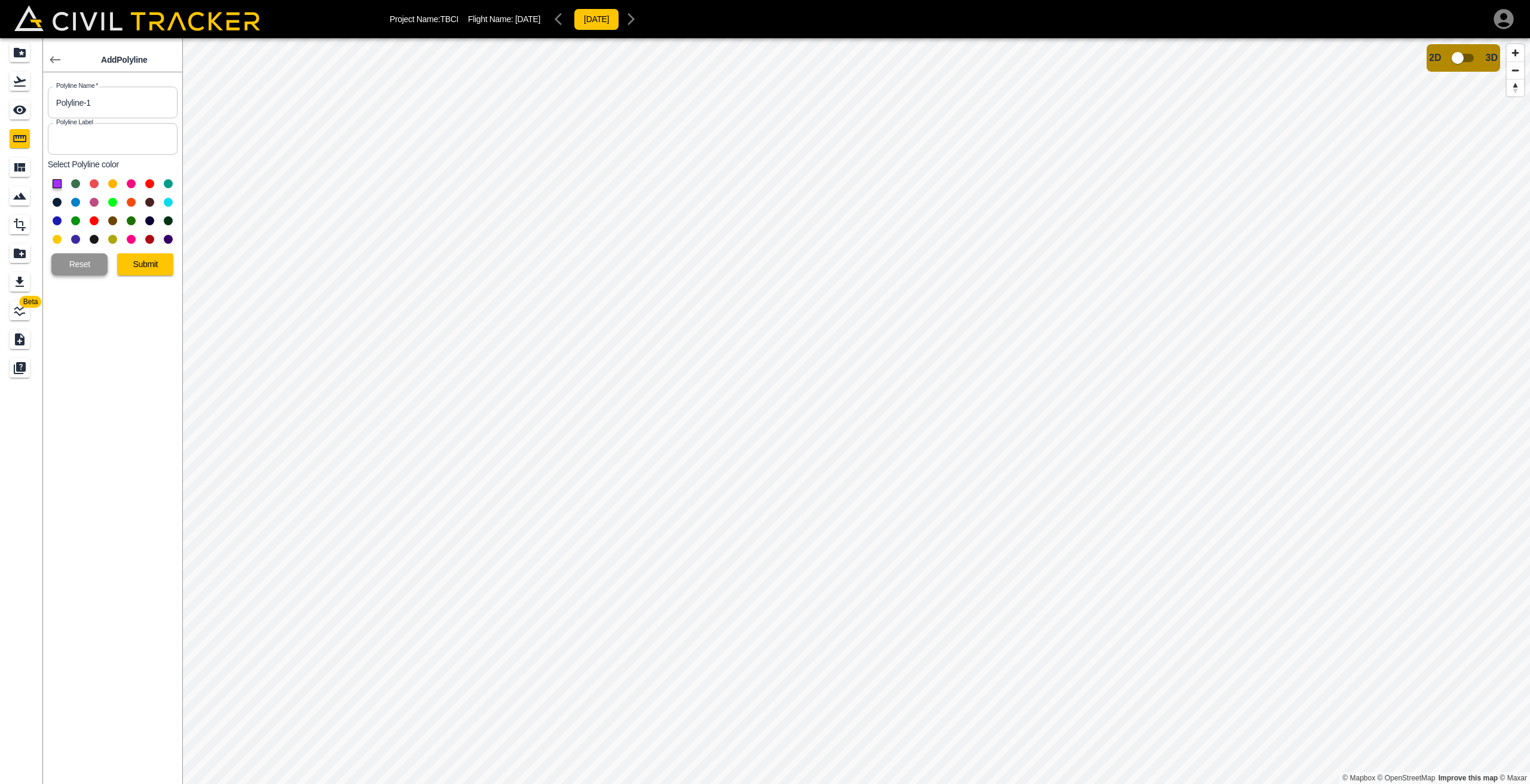
click at [68, 264] on button "Reset" at bounding box center [79, 264] width 56 height 22
click at [75, 262] on button "Reset" at bounding box center [79, 264] width 56 height 22
click at [48, 59] on icon "button" at bounding box center [55, 60] width 14 height 14
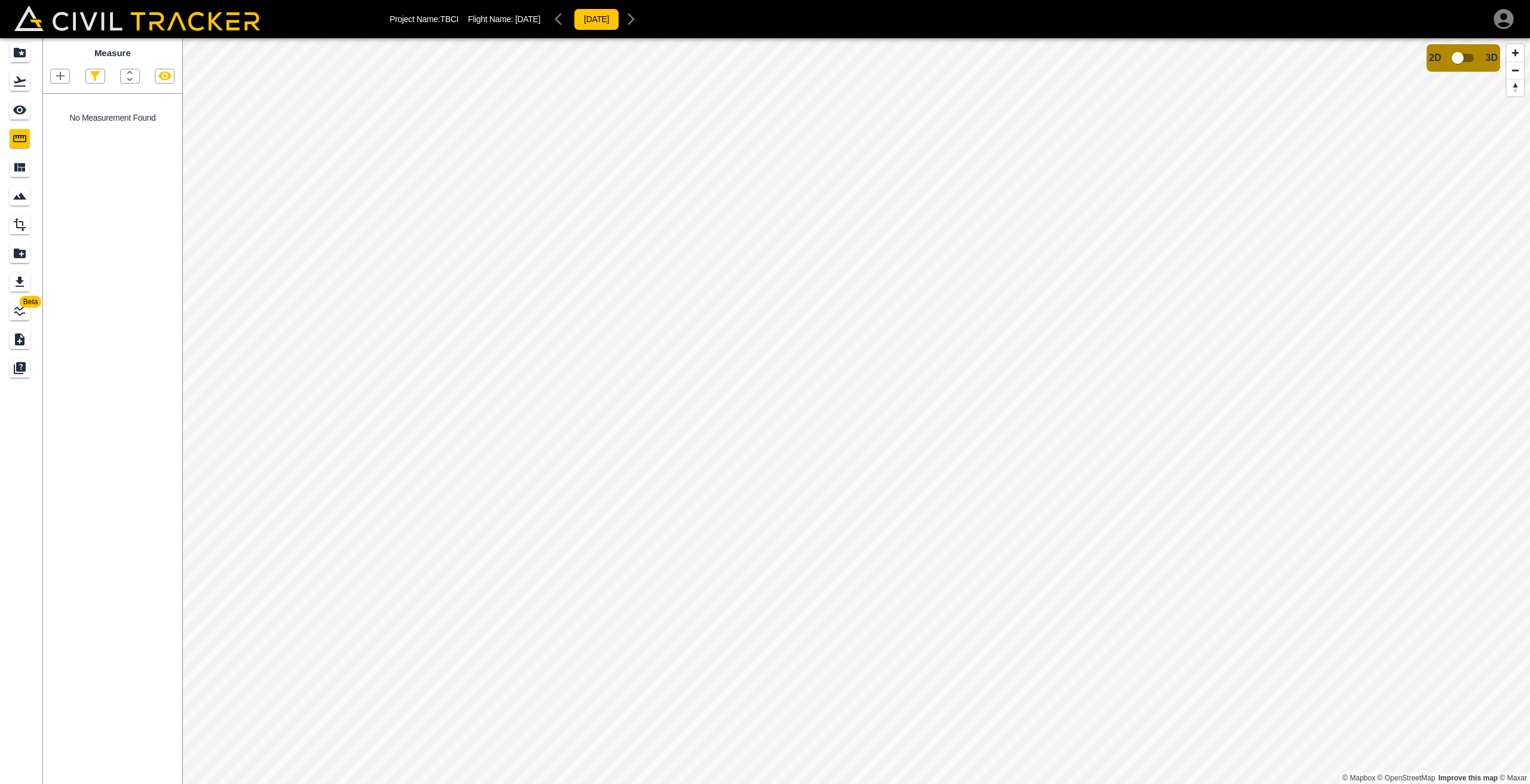
click at [61, 78] on icon "button" at bounding box center [60, 76] width 14 height 14
click at [61, 117] on p "Polyline" at bounding box center [57, 114] width 28 height 10
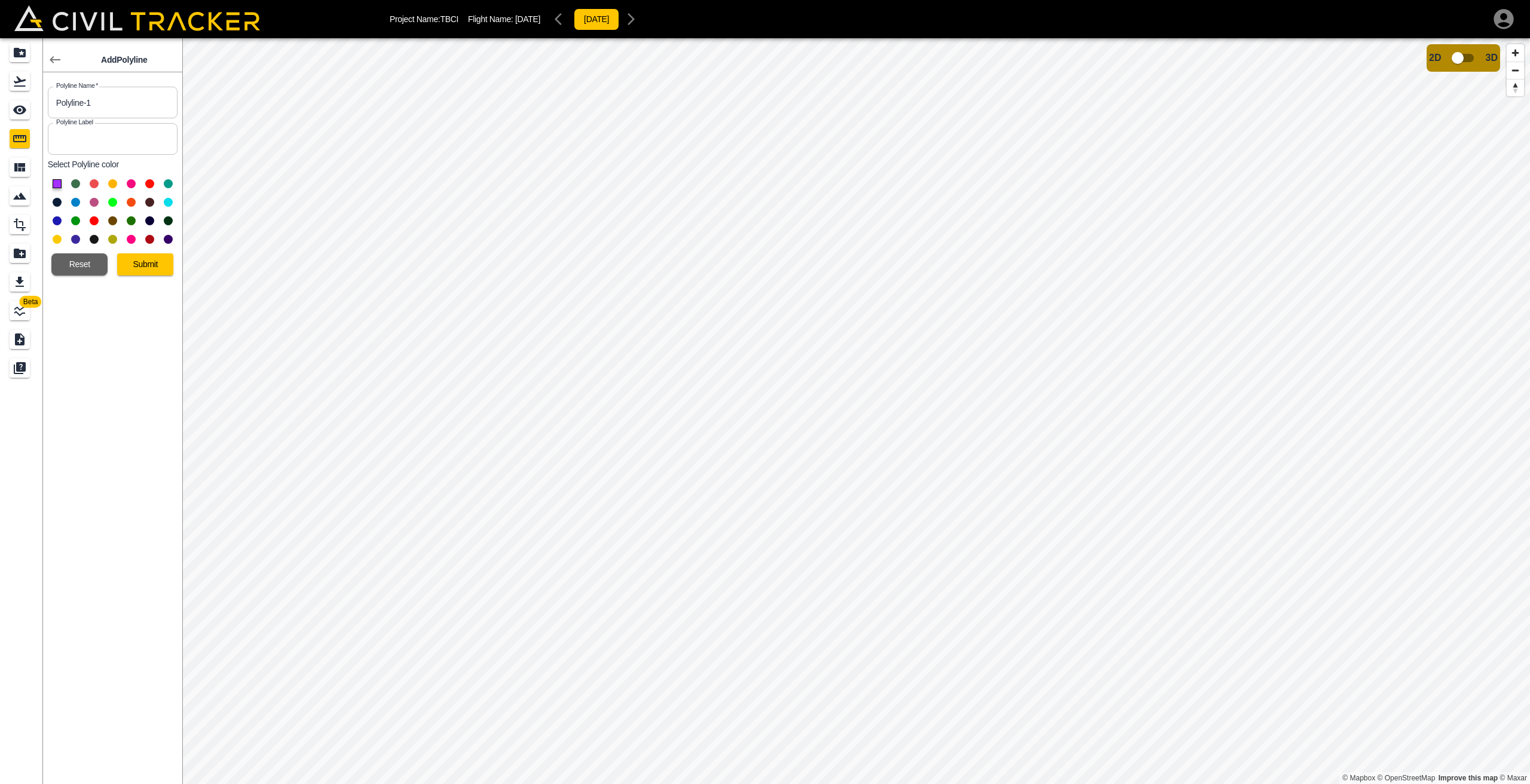
click at [153, 182] on button at bounding box center [150, 184] width 9 height 9
click at [147, 263] on button "Submit" at bounding box center [145, 264] width 56 height 22
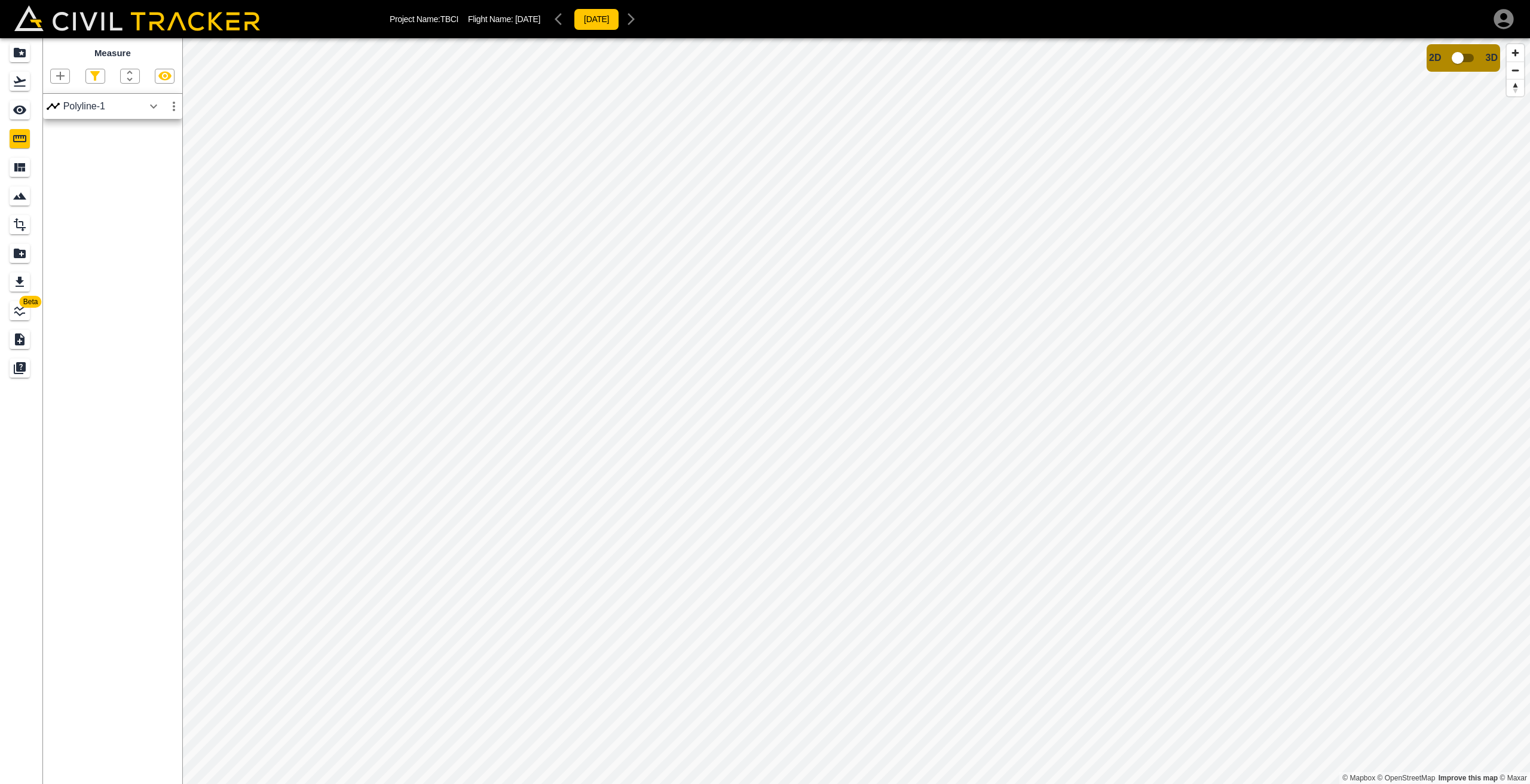
click at [157, 109] on icon "button" at bounding box center [154, 106] width 14 height 14
drag, startPoint x: 151, startPoint y: 151, endPoint x: 181, endPoint y: 154, distance: 30.1
click at [181, 154] on div "Name Polyline-1 Label Elevation Difference -2.07 m Length 225.48 m Slope -0.92%…" at bounding box center [113, 170] width 139 height 103
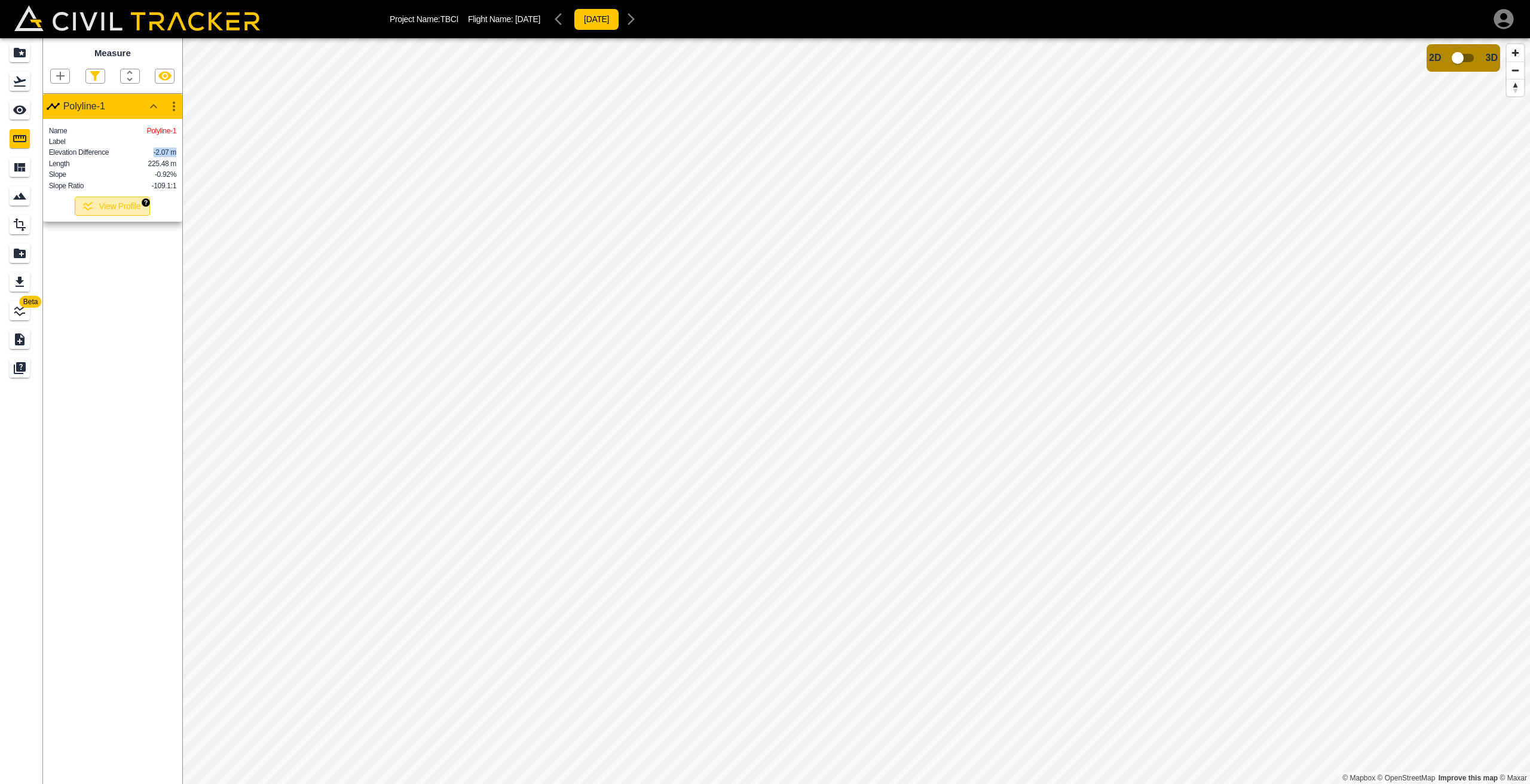
click at [107, 212] on button "View Profile" at bounding box center [112, 206] width 75 height 19
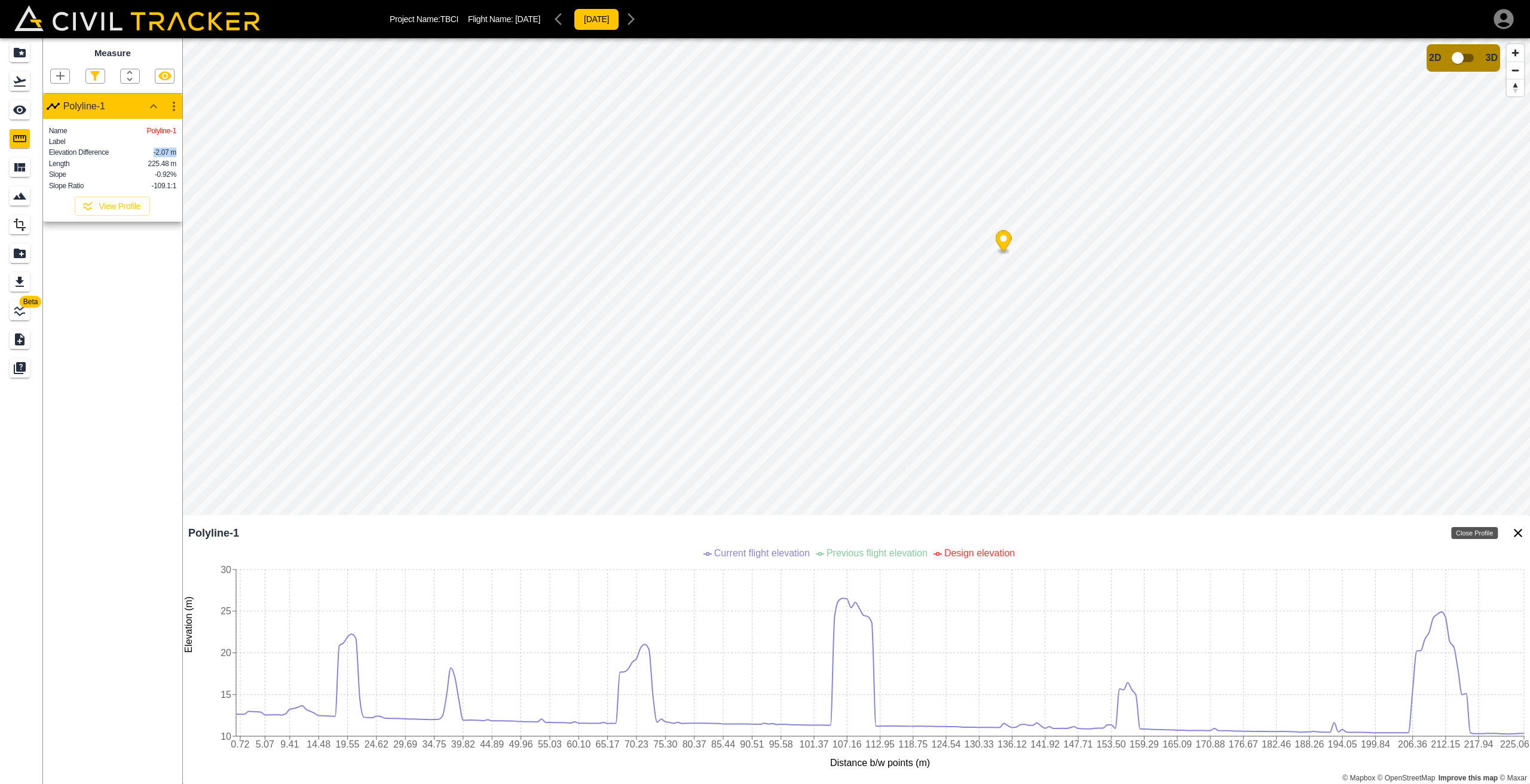
click at [1517, 534] on icon "Close Profile" at bounding box center [1518, 533] width 8 height 8
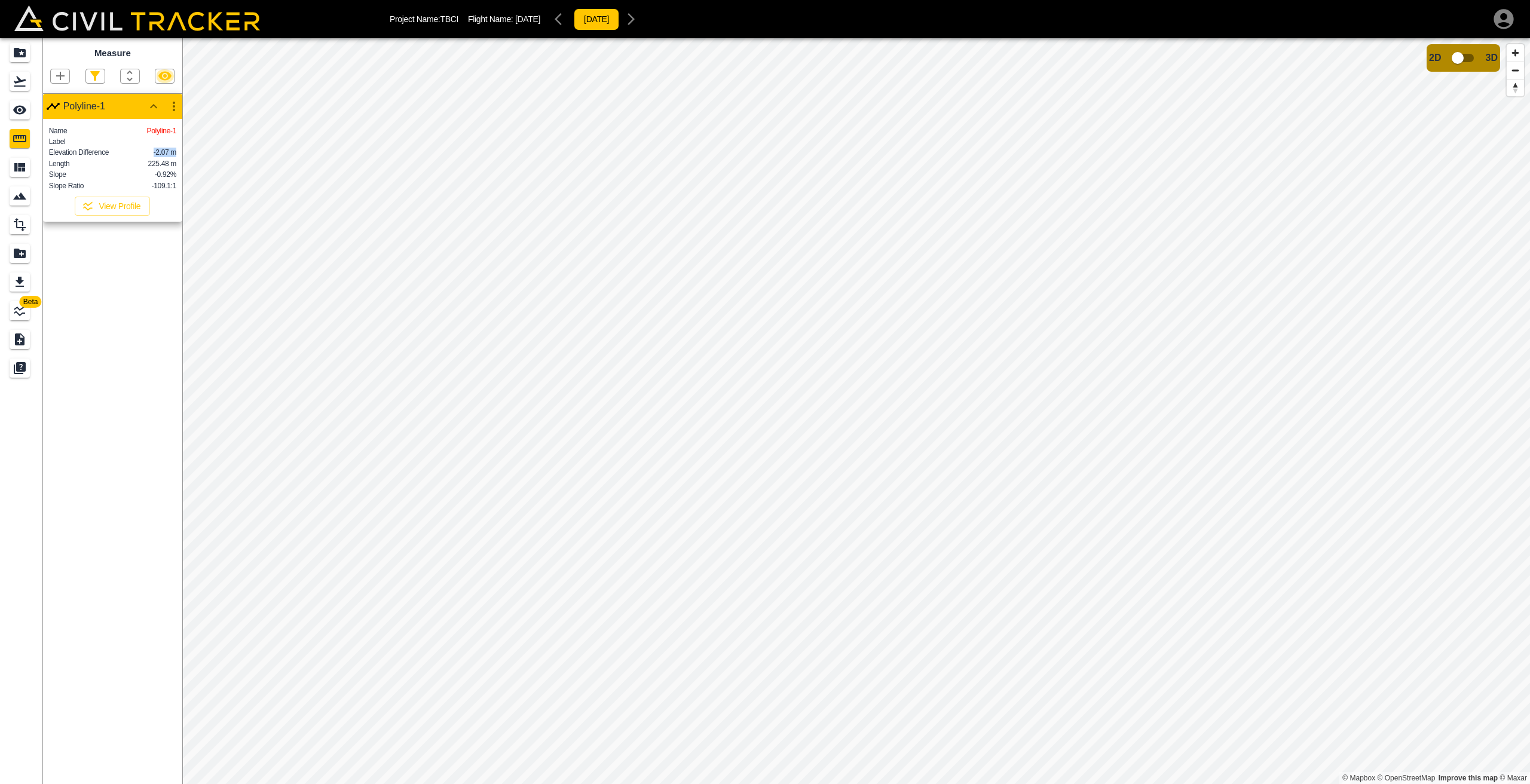
click at [166, 81] on icon "button" at bounding box center [165, 76] width 14 height 14
click at [151, 108] on icon "button" at bounding box center [154, 106] width 14 height 14
click at [168, 77] on icon "button" at bounding box center [165, 76] width 13 height 9
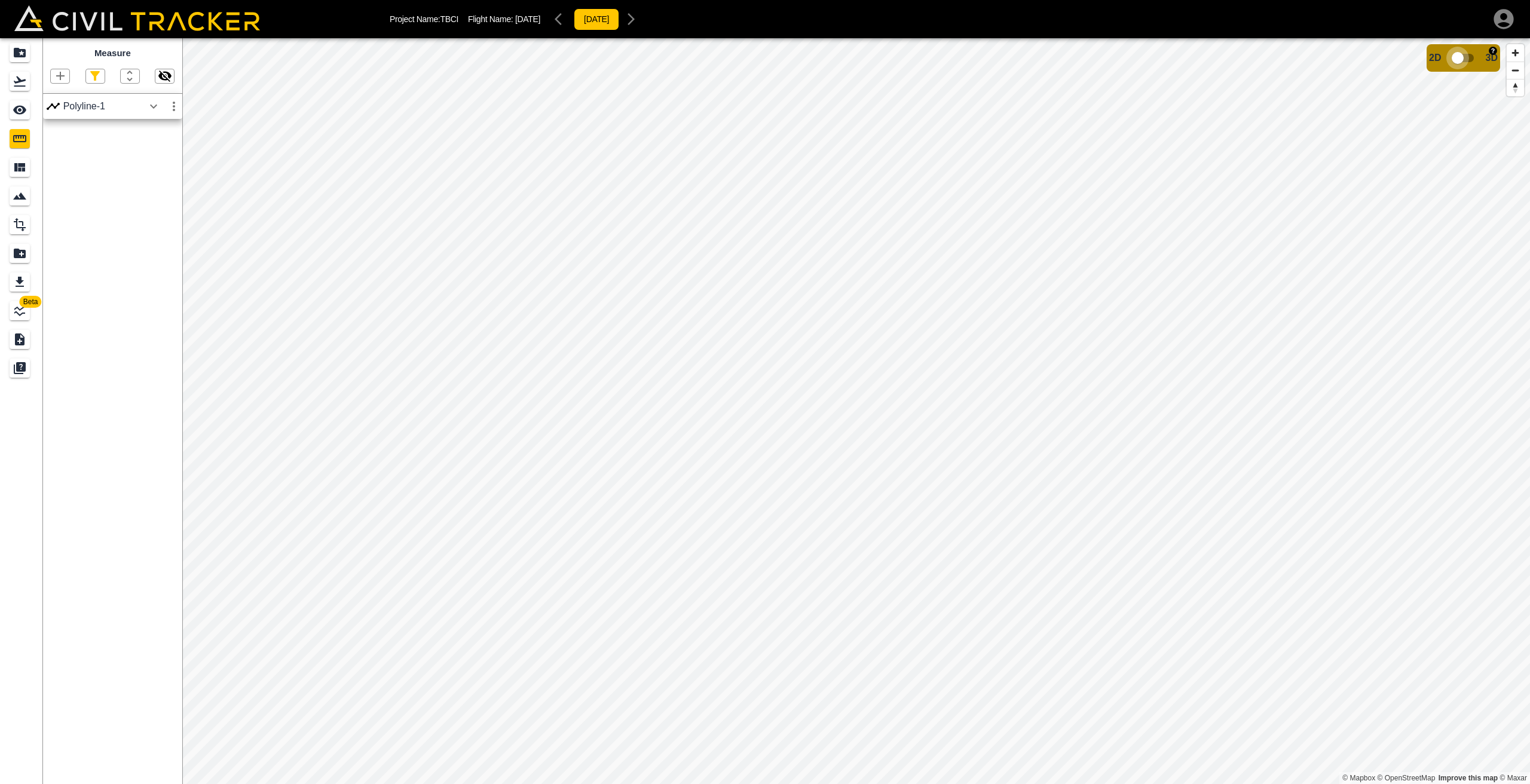
click at [1457, 58] on input "checkbox" at bounding box center [1458, 57] width 68 height 23
